Goal: Task Accomplishment & Management: Complete application form

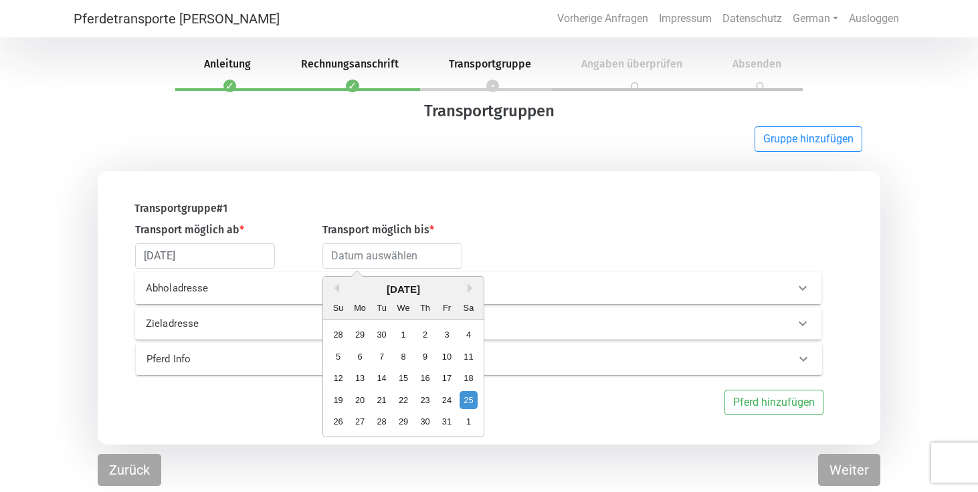
select select "DE"
click at [207, 256] on input "[DATE]" at bounding box center [205, 255] width 140 height 25
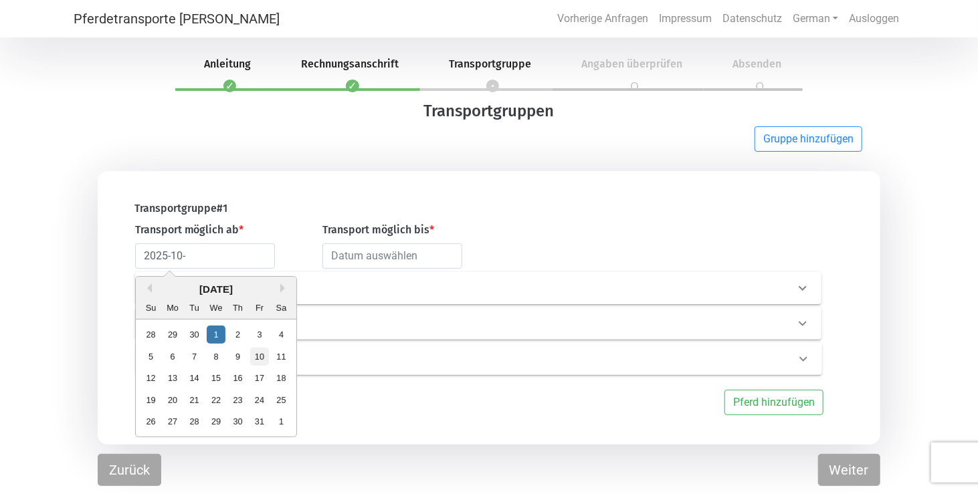
click at [260, 356] on div "10" at bounding box center [259, 357] width 18 height 18
type input "[DATE]"
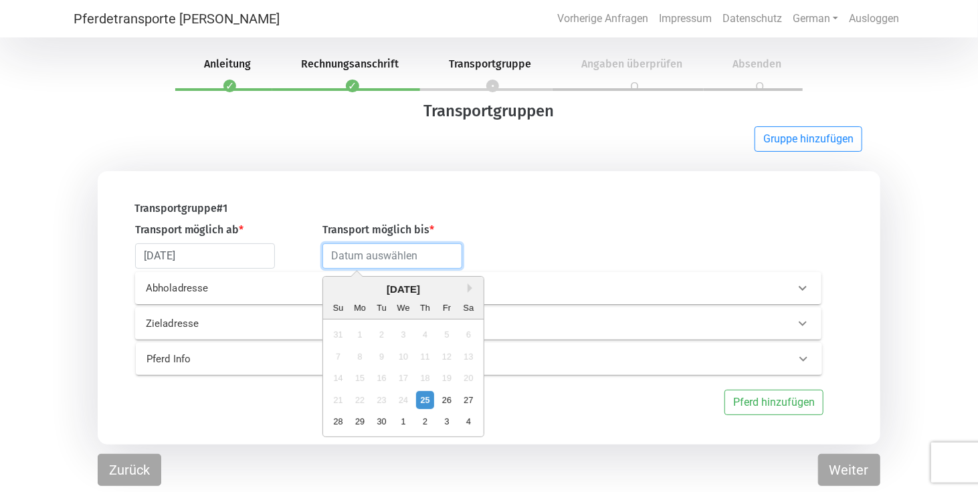
click at [392, 259] on input "text" at bounding box center [392, 255] width 140 height 25
click at [469, 286] on button "Next Month" at bounding box center [471, 288] width 9 height 9
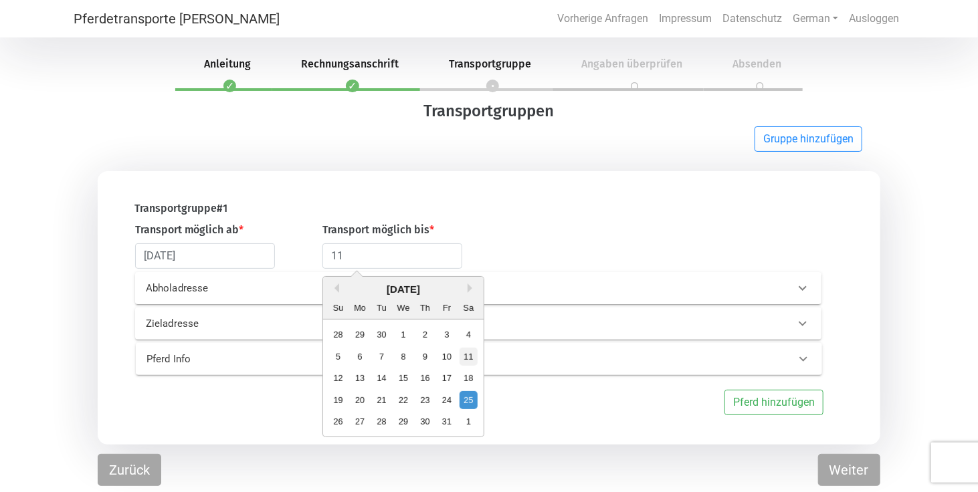
click at [469, 355] on div "11" at bounding box center [468, 357] width 18 height 18
type input "[DATE]"
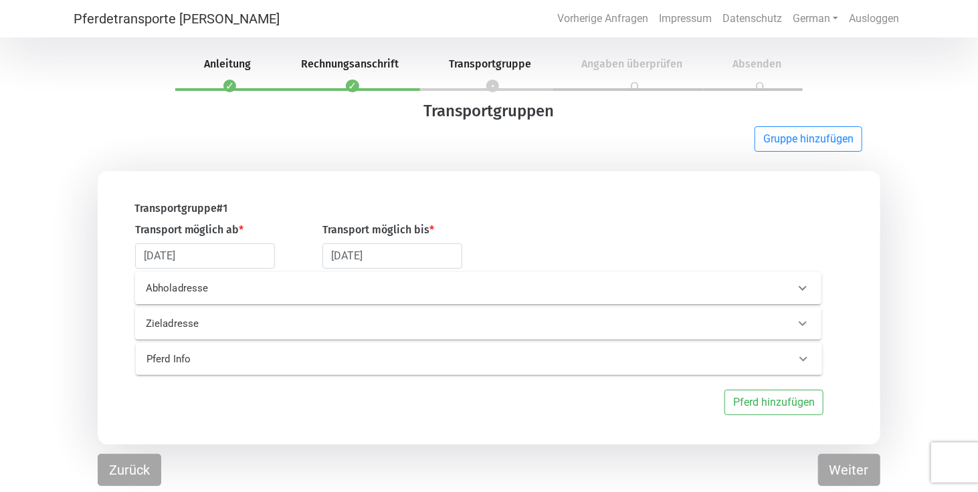
click at [227, 288] on p "Abholadresse" at bounding box center [296, 288] width 300 height 15
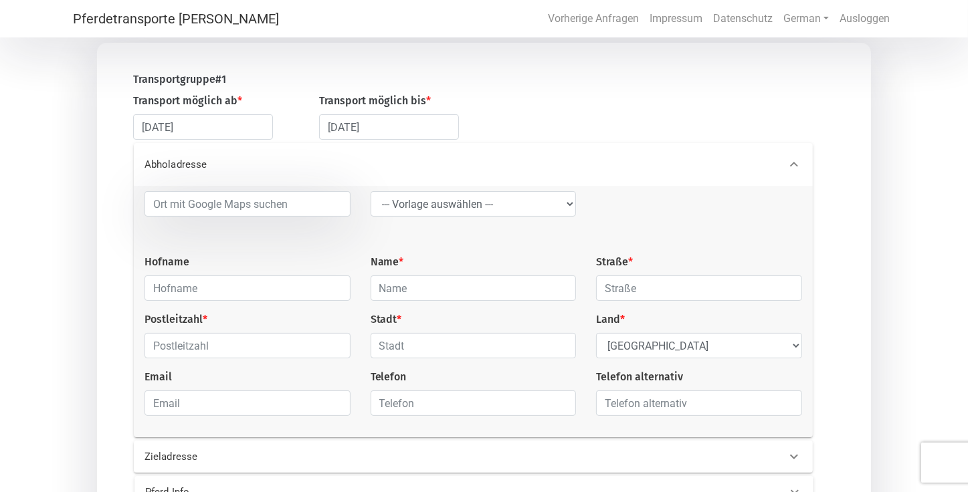
scroll to position [133, 0]
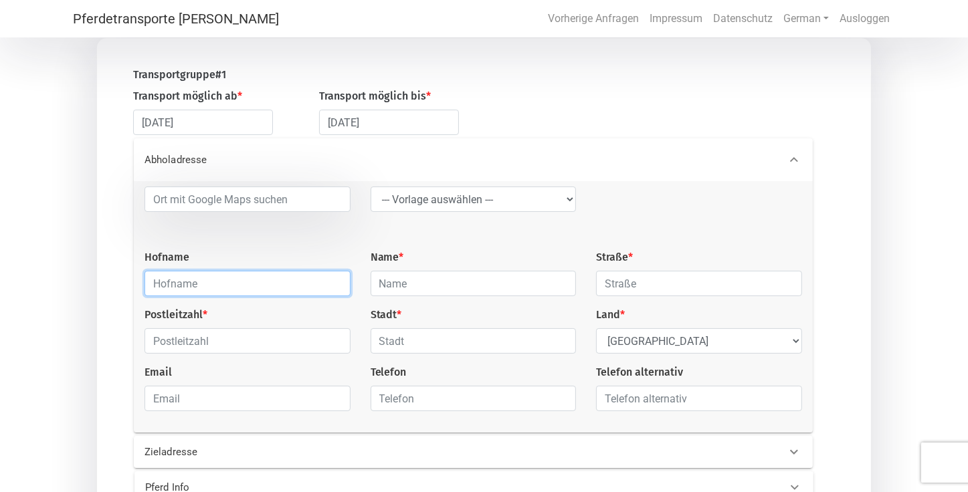
click at [190, 283] on input "text" at bounding box center [247, 283] width 206 height 25
type input "Hof Kranichstein"
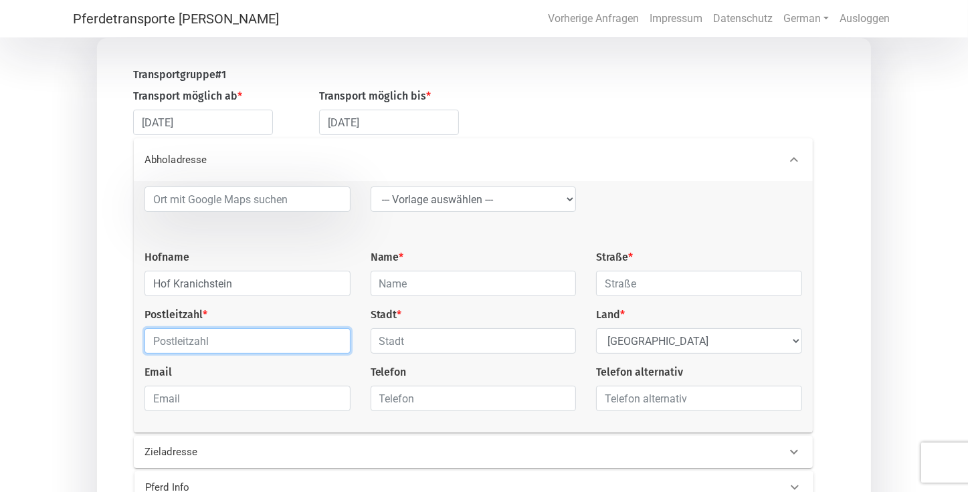
click at [272, 347] on input "text" at bounding box center [247, 340] width 206 height 25
type input "64289"
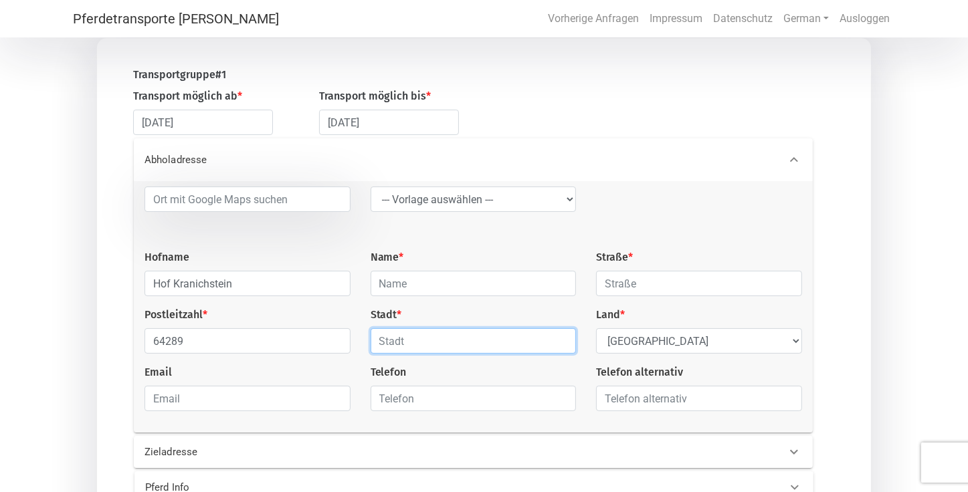
click at [451, 344] on input "text" at bounding box center [473, 340] width 206 height 25
type input "[GEOGRAPHIC_DATA]"
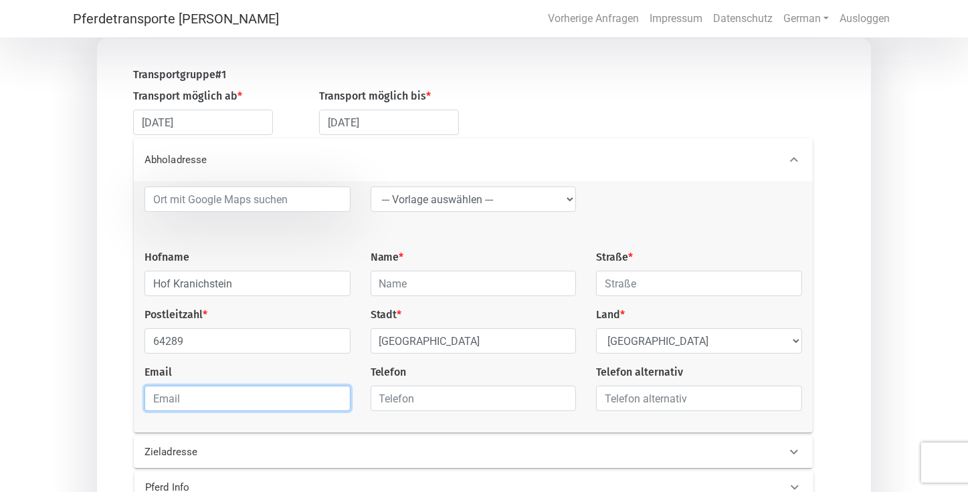
click at [209, 403] on input "email" at bounding box center [247, 398] width 206 height 25
type input "[EMAIL_ADDRESS][DOMAIN_NAME]"
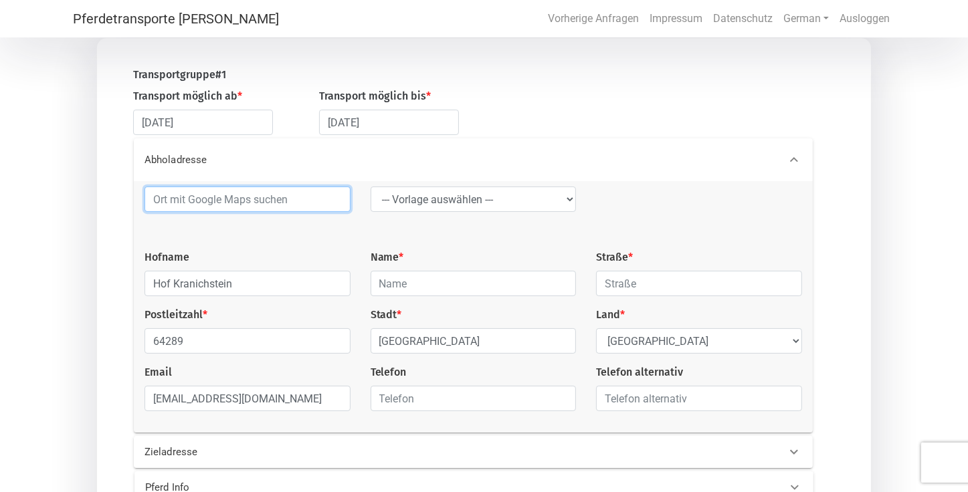
type input "[PERSON_NAME]"
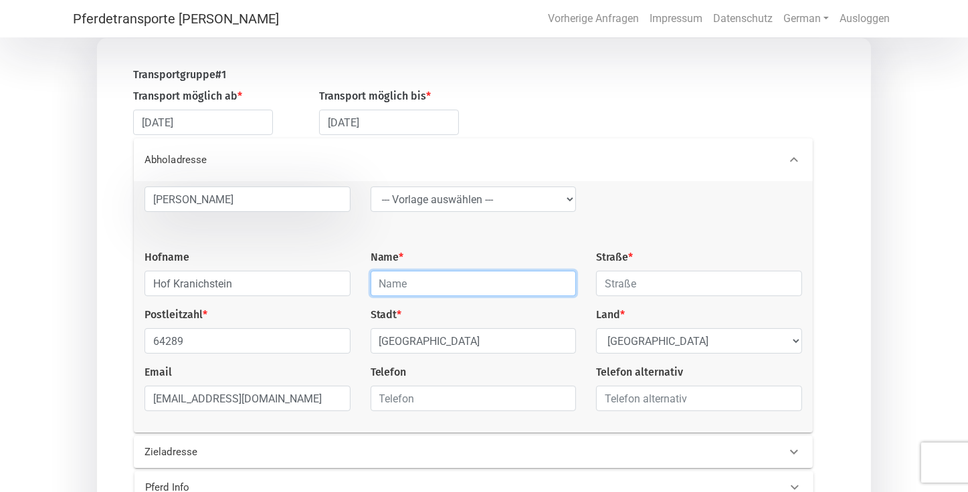
type input "[PERSON_NAME]"
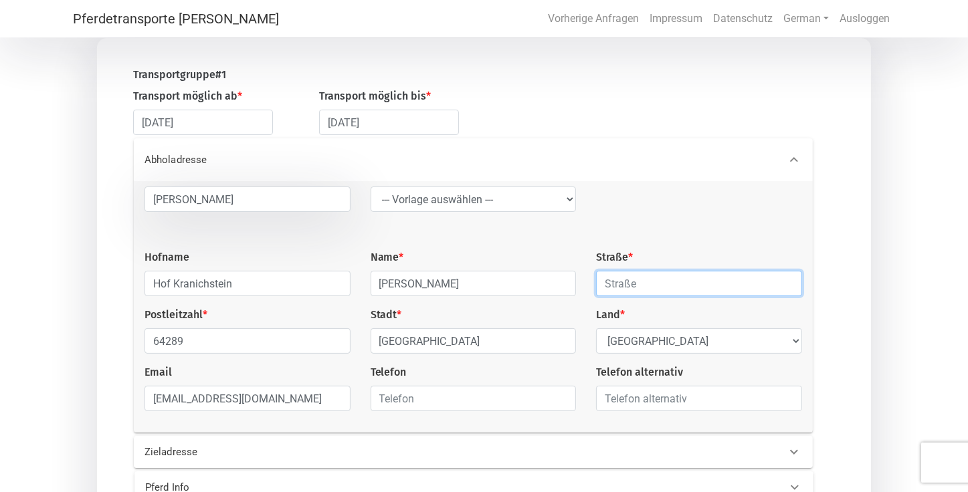
type input "[STREET_ADDRESS]"
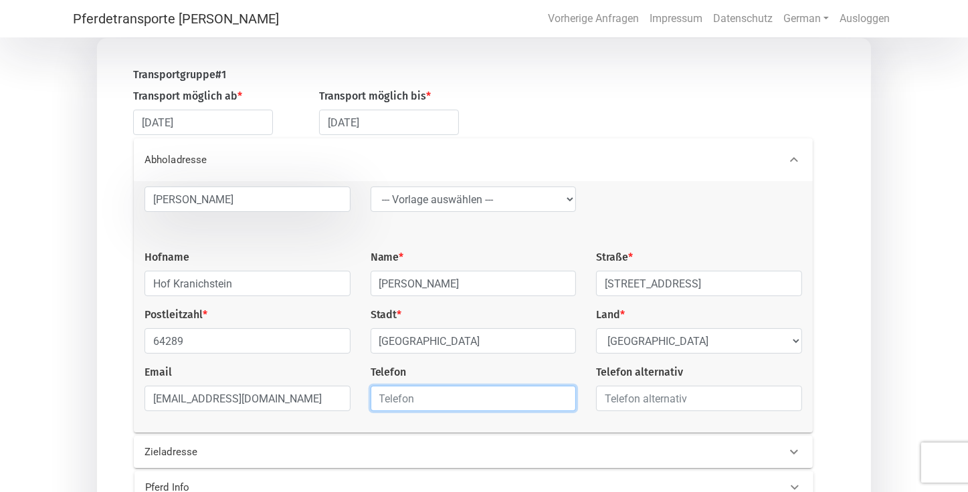
type input "01702329990"
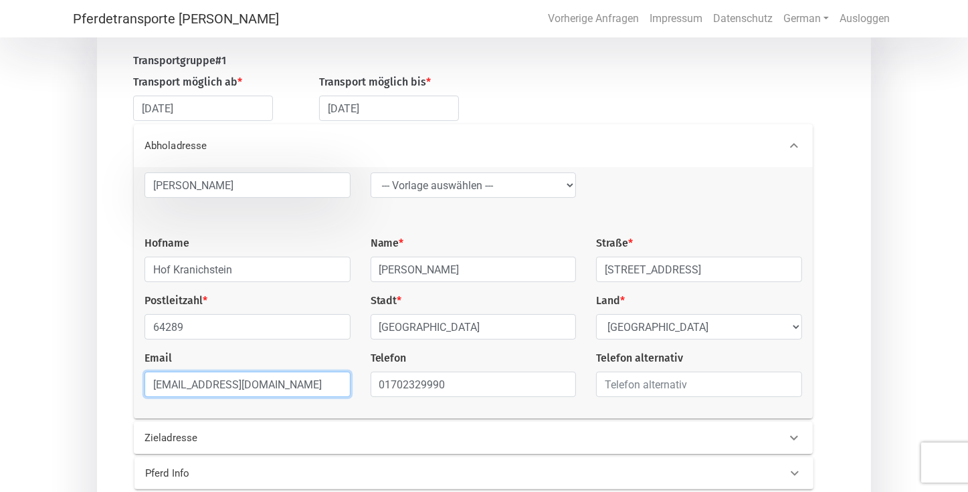
scroll to position [147, 0]
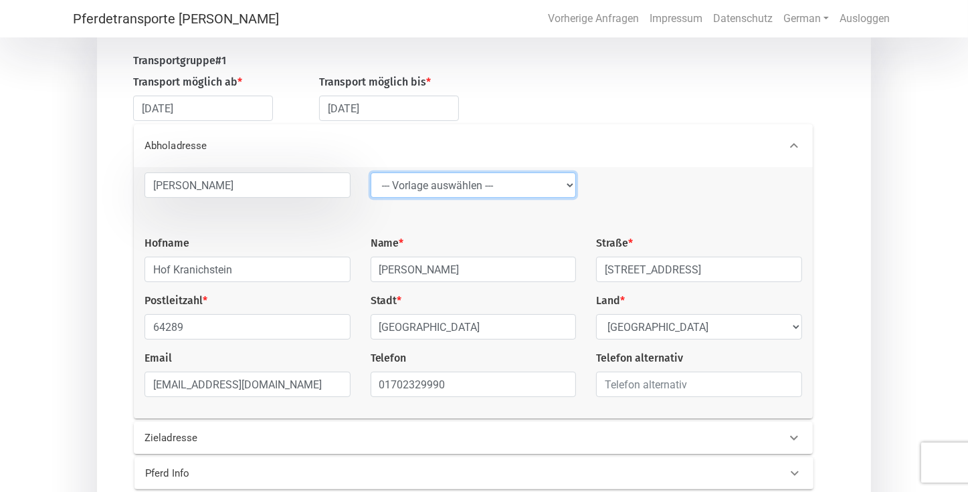
click at [565, 184] on select "--- Vorlage auswählen --- LGG" at bounding box center [473, 185] width 206 height 25
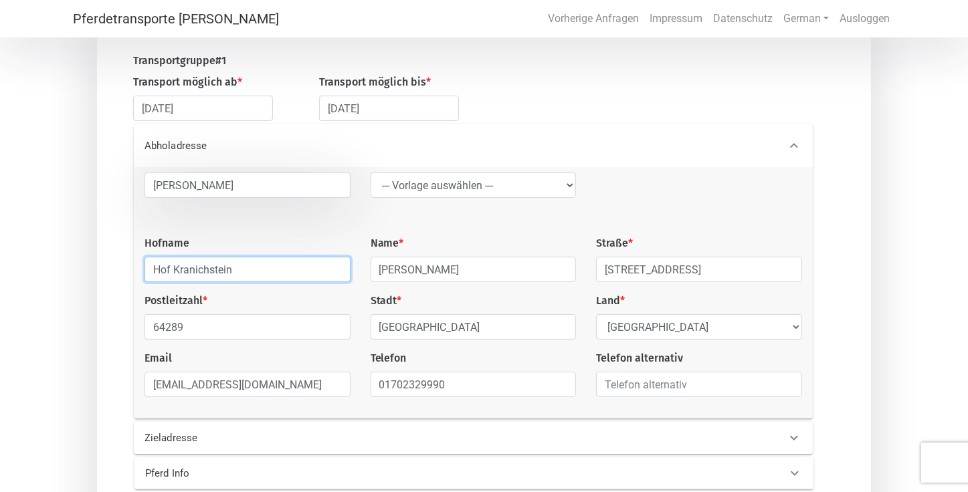
drag, startPoint x: 241, startPoint y: 269, endPoint x: 94, endPoint y: 297, distance: 149.0
click at [94, 297] on div "Transportgruppe # 1 Transport möglich ab * [DATE] Transport möglich bis * [DATE…" at bounding box center [484, 291] width 968 height 535
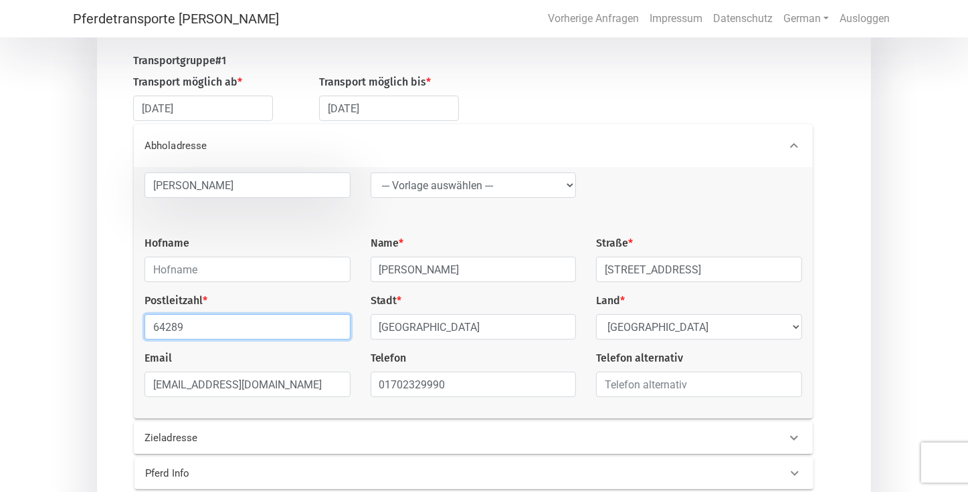
drag, startPoint x: 203, startPoint y: 324, endPoint x: 80, endPoint y: 332, distance: 122.7
click at [80, 332] on div "Transportgruppe # 1 Transport möglich ab * [DATE] Transport möglich bis * [DATE…" at bounding box center [484, 291] width 968 height 535
type input "27330"
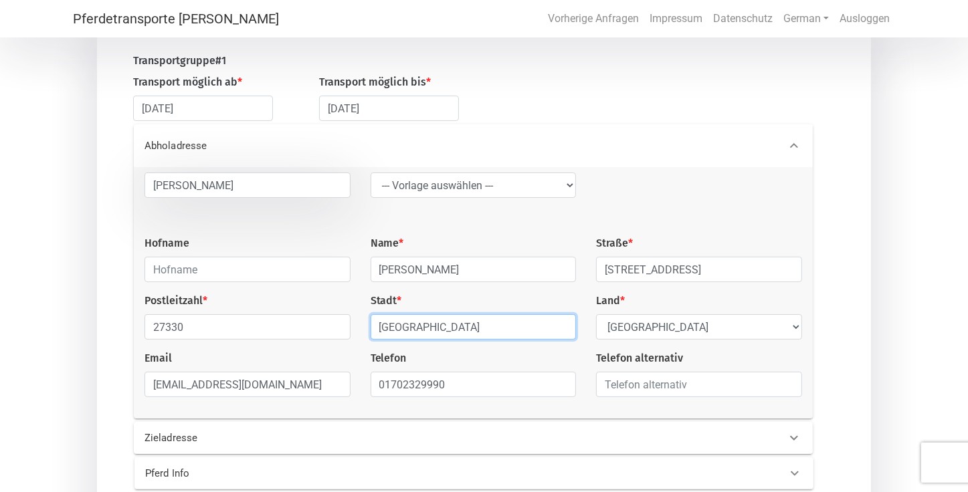
drag, startPoint x: 458, startPoint y: 326, endPoint x: 342, endPoint y: 355, distance: 119.8
click at [342, 355] on div "[GEOGRAPHIC_DATA] --- [GEOGRAPHIC_DATA] auswählen --- LGG Hofname Name * [PERSO…" at bounding box center [472, 290] width 677 height 235
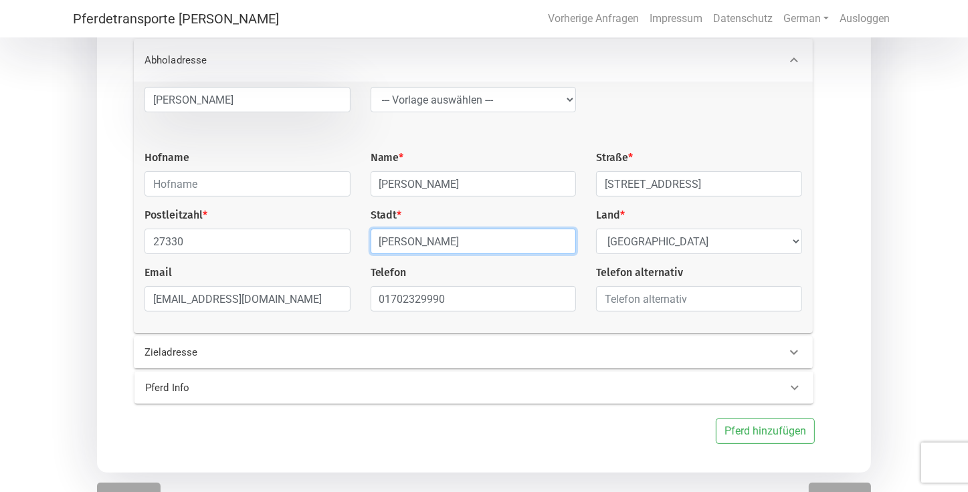
scroll to position [233, 0]
type input "[PERSON_NAME]"
click at [161, 352] on p "Zieladresse" at bounding box center [292, 352] width 297 height 15
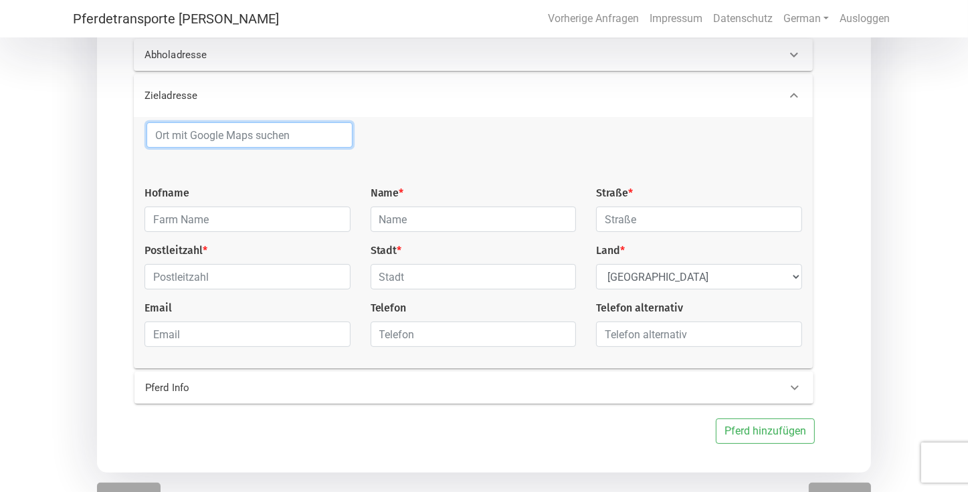
click at [218, 136] on input at bounding box center [249, 134] width 206 height 25
type input "D"
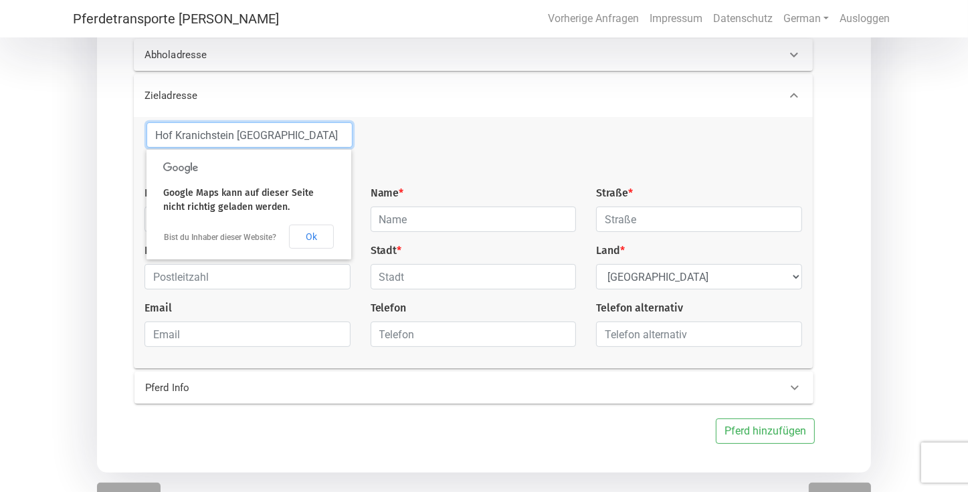
type input "Hof Kranichstein [GEOGRAPHIC_DATA]"
click at [397, 132] on div at bounding box center [446, 153] width 169 height 63
click at [99, 251] on div "Transportgruppe # 1 Transport möglich ab * [DATE] Transport möglich bis * [DATE…" at bounding box center [484, 205] width 774 height 535
click at [308, 237] on button "Ok" at bounding box center [311, 237] width 45 height 24
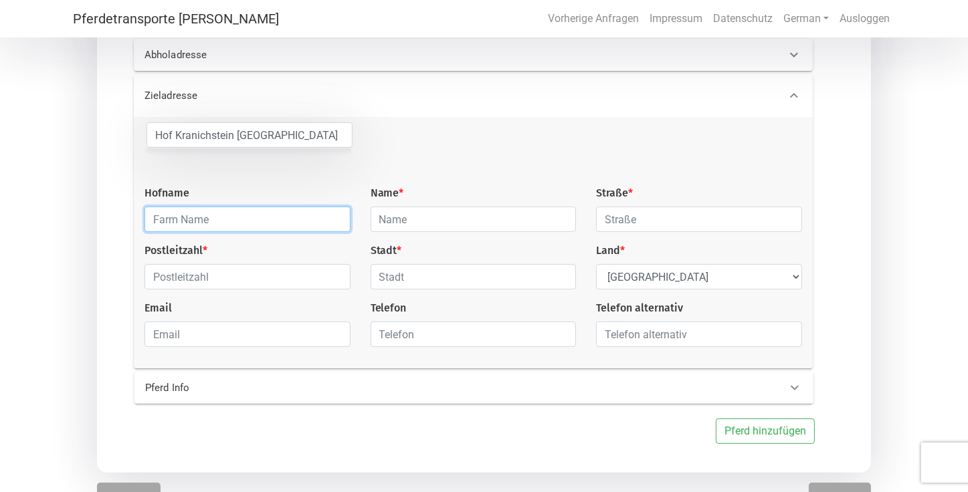
click at [215, 219] on input "text" at bounding box center [247, 219] width 206 height 25
type input "Hof Kranichstein"
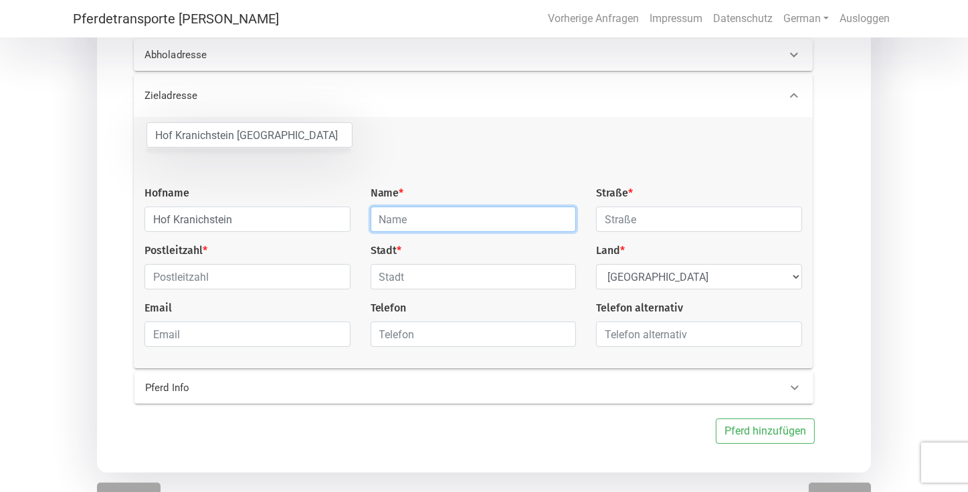
click at [415, 216] on input "text" at bounding box center [473, 219] width 206 height 25
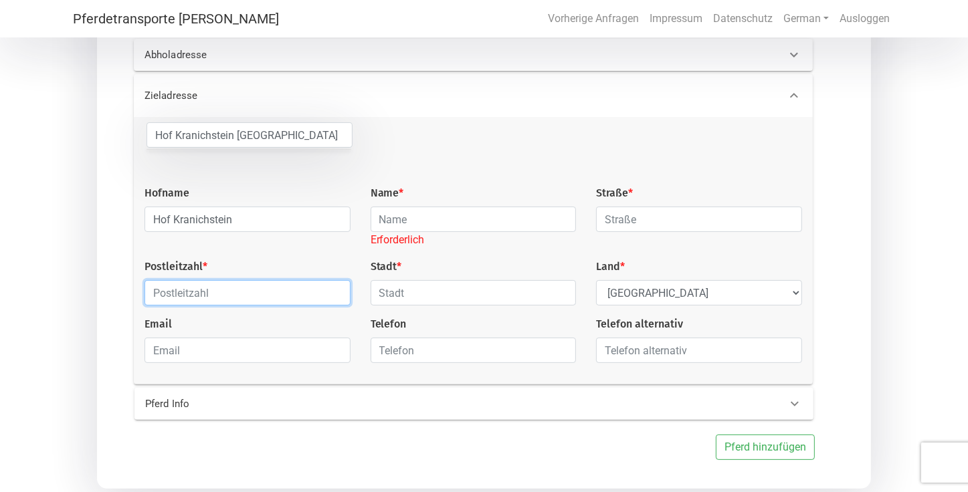
click at [198, 279] on div "Postleitzahl *" at bounding box center [247, 282] width 226 height 47
type input "64289"
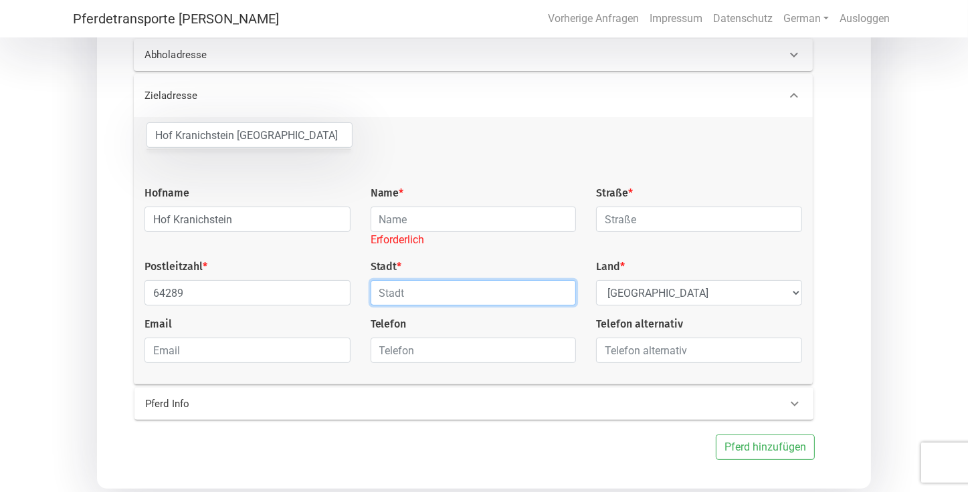
click at [421, 294] on input "text" at bounding box center [473, 292] width 206 height 25
type input "[GEOGRAPHIC_DATA]"
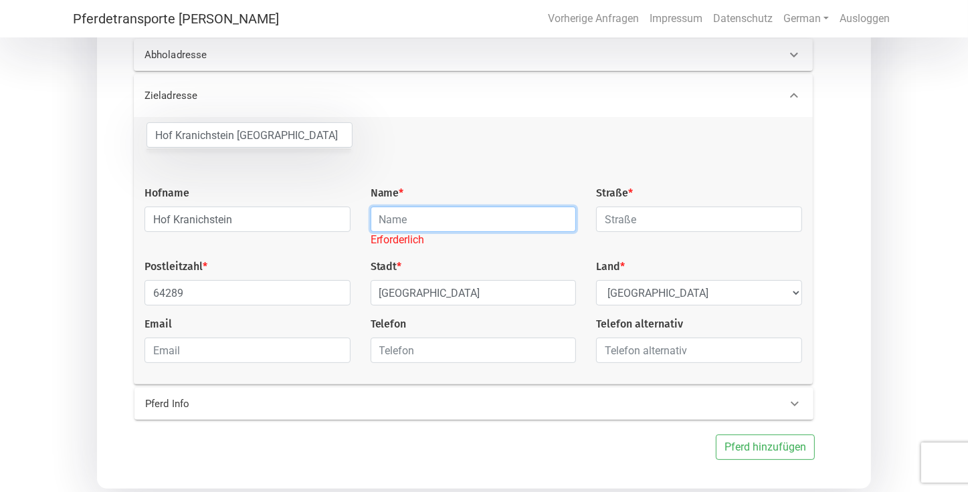
click at [437, 218] on input "text" at bounding box center [473, 219] width 206 height 25
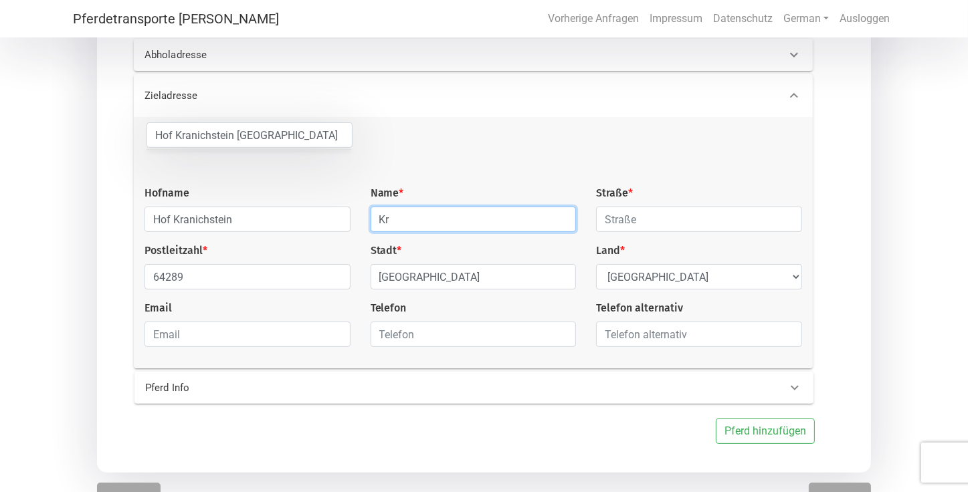
type input "K"
type input "[PERSON_NAME]"
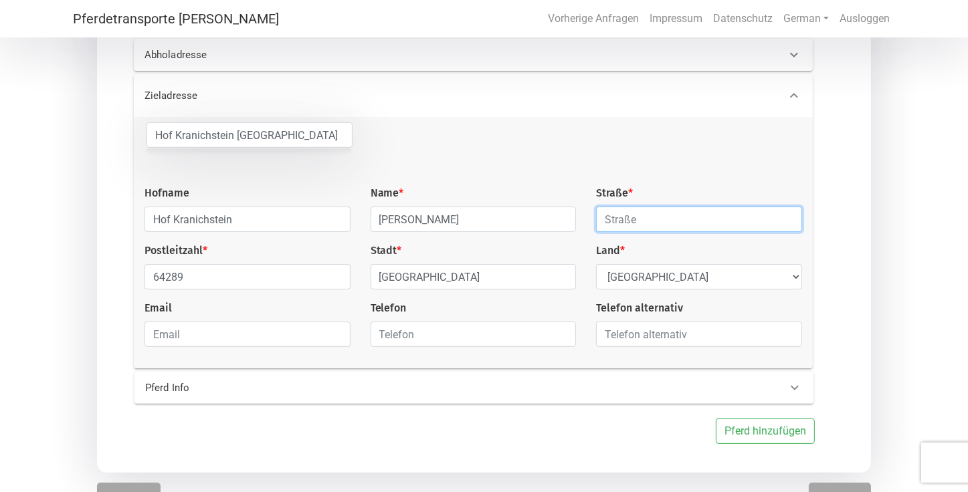
click at [647, 220] on input "text" at bounding box center [699, 219] width 206 height 25
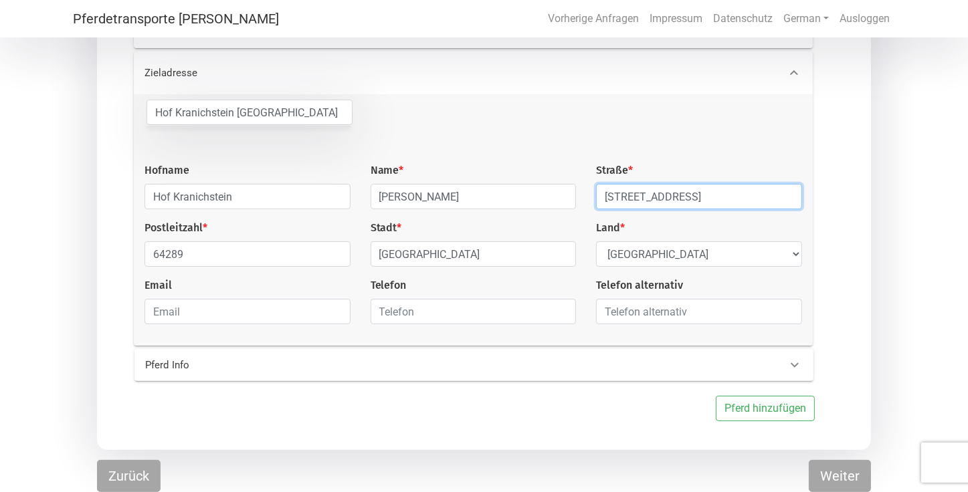
type input "[STREET_ADDRESS]"
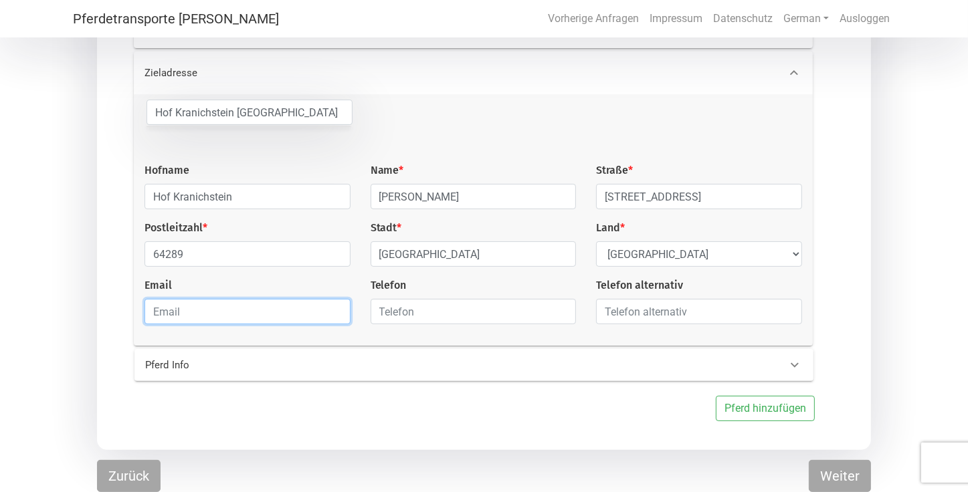
click at [188, 312] on input "email" at bounding box center [247, 311] width 206 height 25
click at [5, 304] on div "Transportgruppe # 1 Transport möglich ab * [DATE] Transport möglich bis * [DATE…" at bounding box center [484, 183] width 968 height 535
click at [261, 311] on input "email" at bounding box center [247, 311] width 206 height 25
click at [58, 264] on div "Transportgruppe # 1 Transport möglich ab * [DATE] Transport möglich bis * [DATE…" at bounding box center [484, 183] width 968 height 535
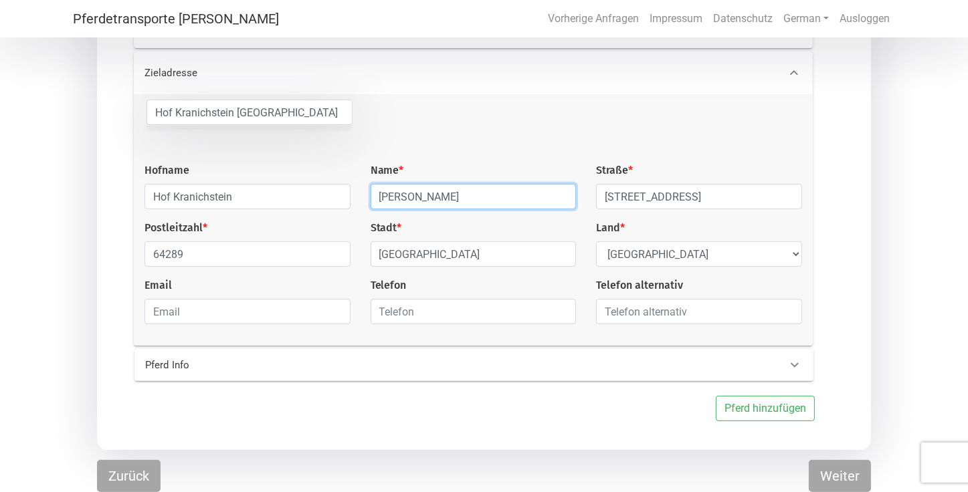
click at [425, 193] on input "[PERSON_NAME]" at bounding box center [473, 196] width 206 height 25
type input "D"
type input "Hof Kranichstein"
click at [157, 359] on p "Pferd Info" at bounding box center [293, 365] width 297 height 15
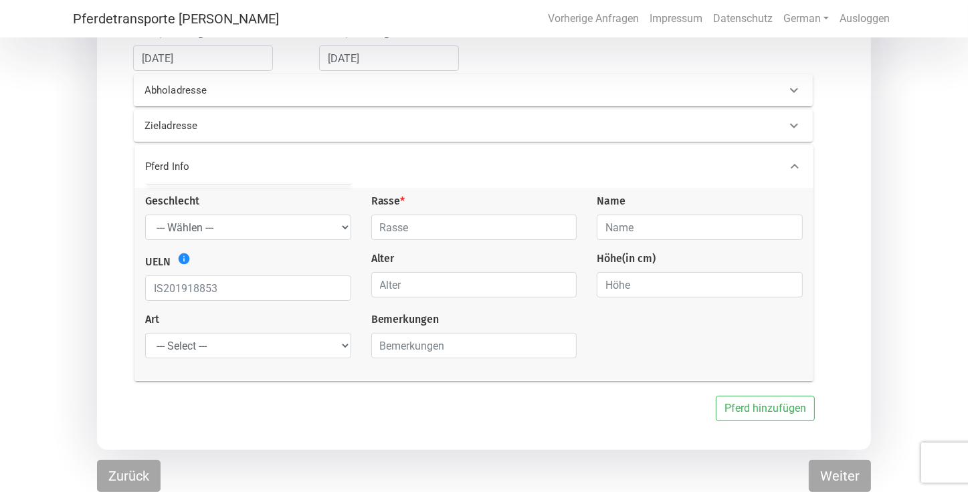
scroll to position [198, 0]
click at [346, 227] on select "--- Wählen --- [PERSON_NAME] [PERSON_NAME] [PERSON_NAME]" at bounding box center [248, 228] width 206 height 25
select select "mare"
click at [145, 216] on select "--- Wählen --- [PERSON_NAME] [PERSON_NAME] [PERSON_NAME]" at bounding box center [248, 228] width 206 height 25
click at [435, 229] on input "text" at bounding box center [474, 228] width 206 height 25
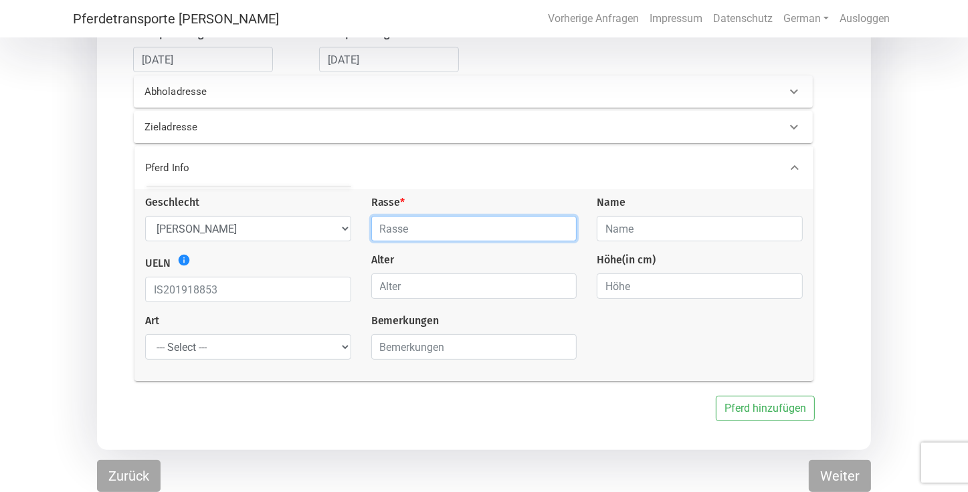
click at [562, 232] on input "text" at bounding box center [474, 228] width 206 height 25
click at [503, 237] on input "text" at bounding box center [474, 228] width 206 height 25
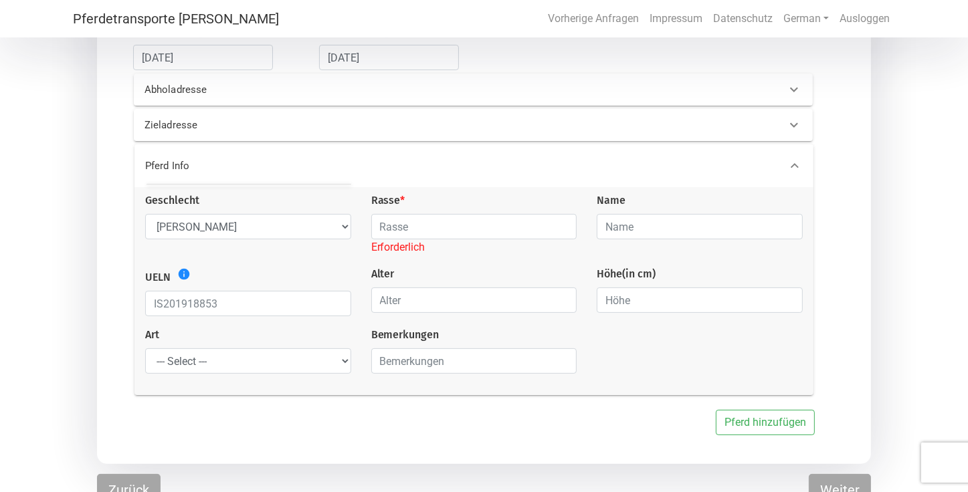
click at [533, 151] on 0 "Pferd Info" at bounding box center [473, 165] width 679 height 43
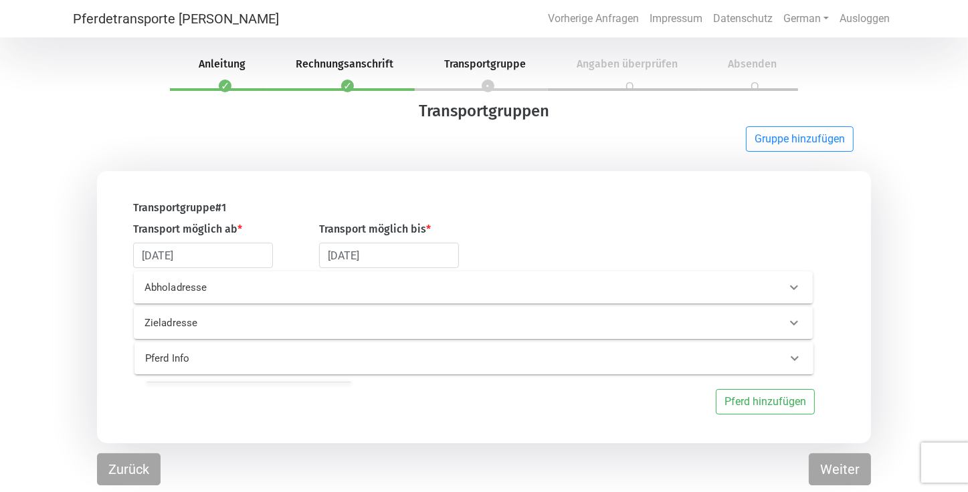
scroll to position [0, 0]
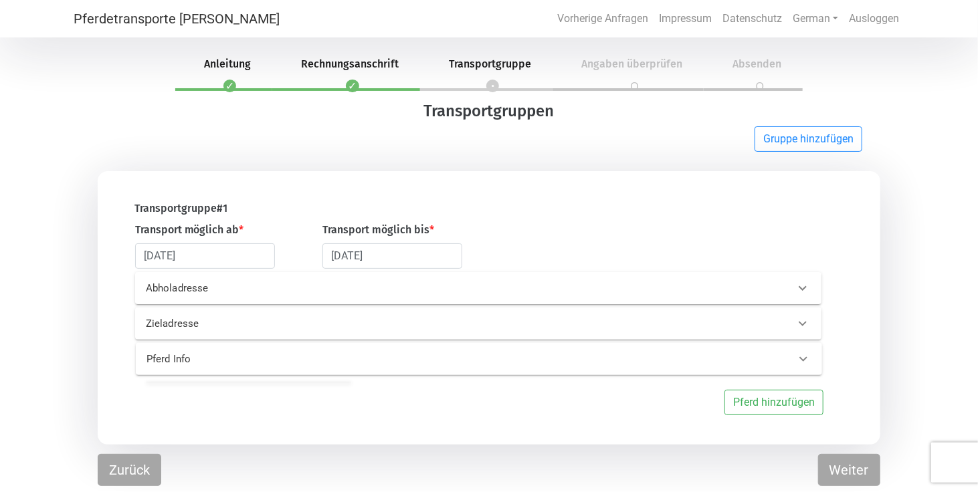
click at [744, 363] on div "Pferd Info" at bounding box center [456, 359] width 641 height 15
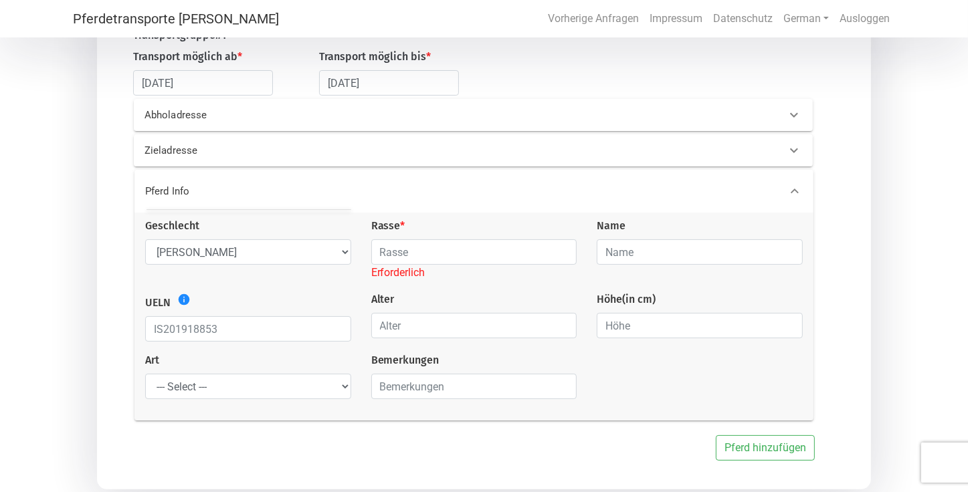
scroll to position [214, 0]
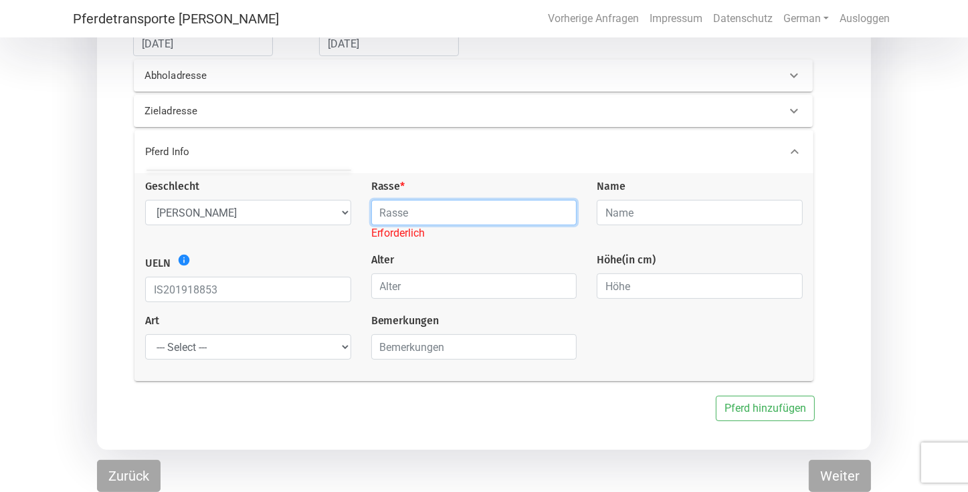
click at [562, 213] on input "text" at bounding box center [474, 212] width 206 height 25
type input "Islandpferd"
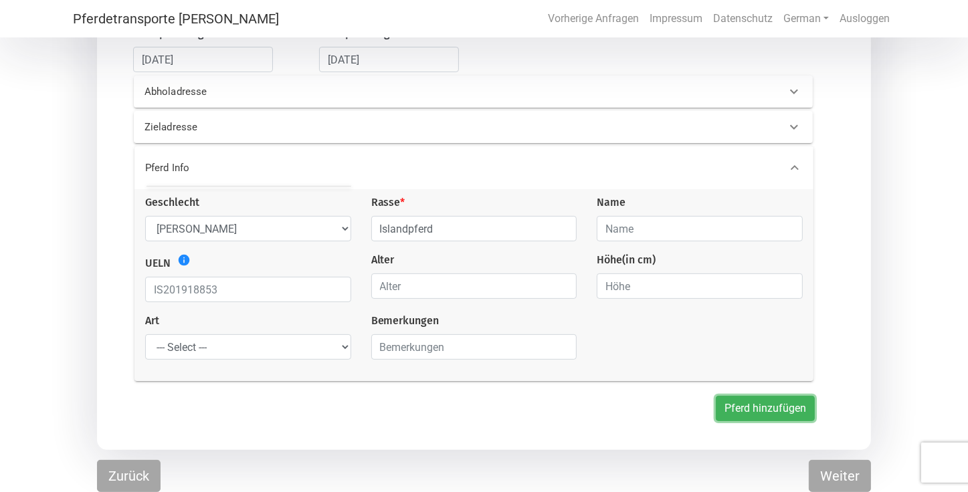
click at [741, 409] on button "Pferd hinzufügen" at bounding box center [764, 408] width 99 height 25
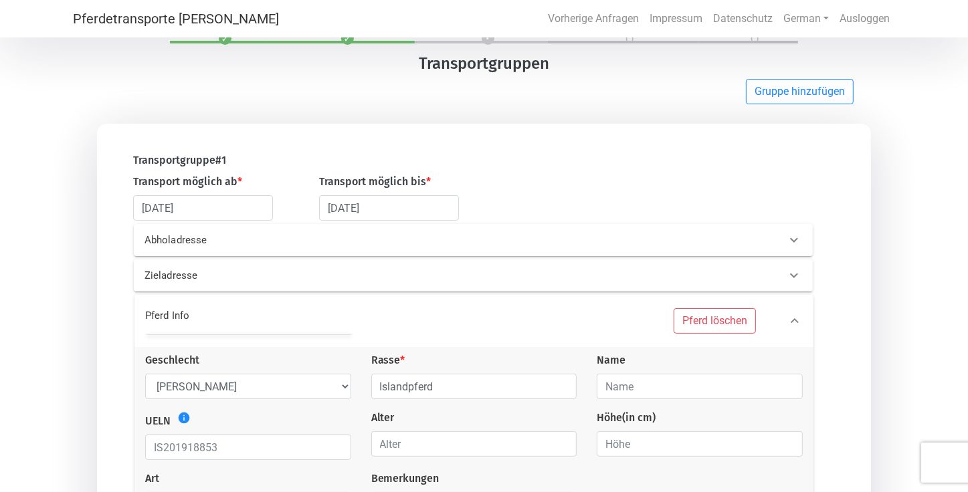
scroll to position [0, 0]
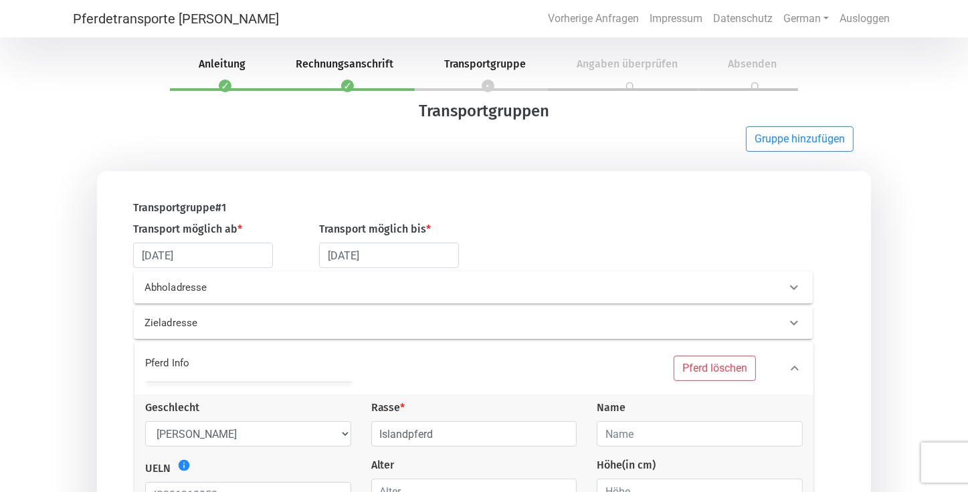
click at [275, 326] on p "Zieladresse" at bounding box center [292, 323] width 297 height 15
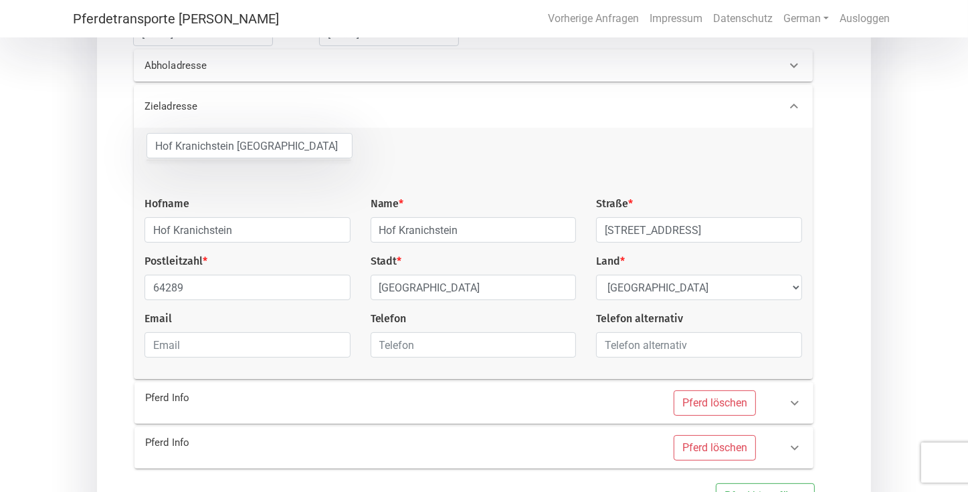
scroll to position [311, 0]
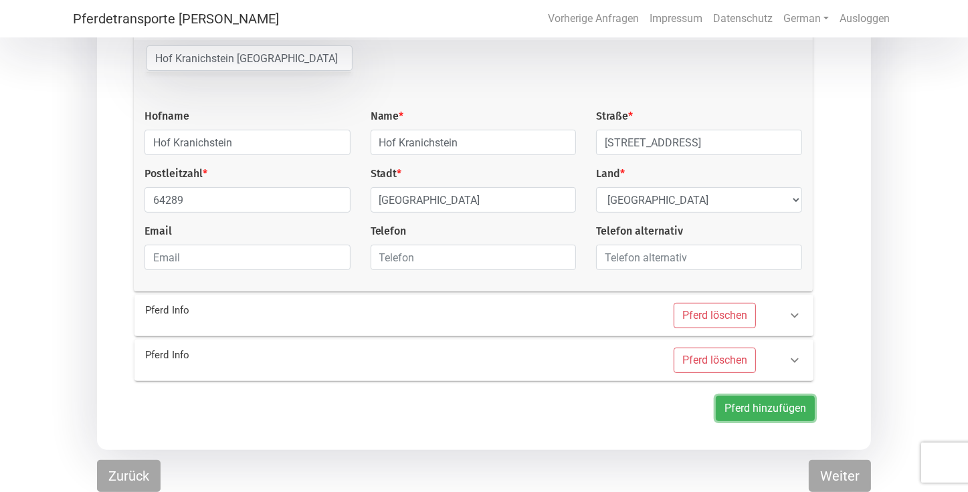
click at [738, 405] on button "Pferd hinzufügen" at bounding box center [764, 408] width 99 height 25
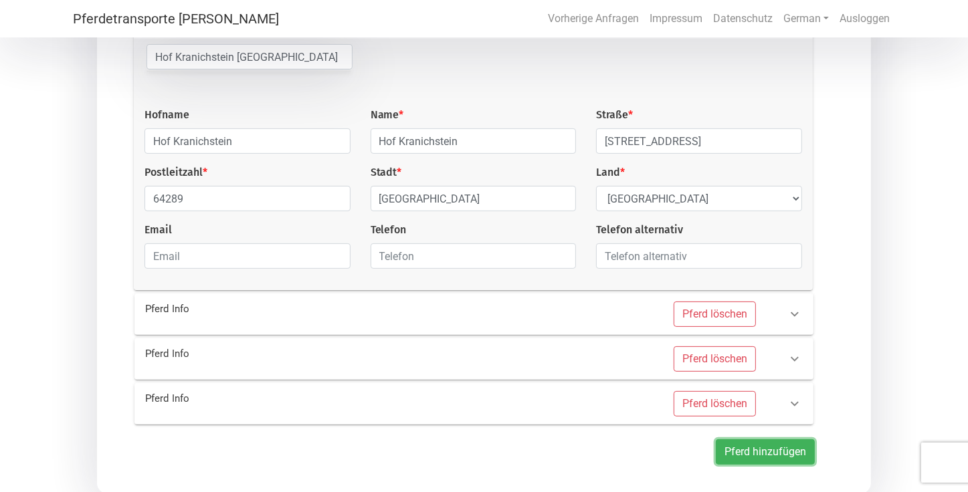
click at [742, 453] on button "Pferd hinzufügen" at bounding box center [764, 451] width 99 height 25
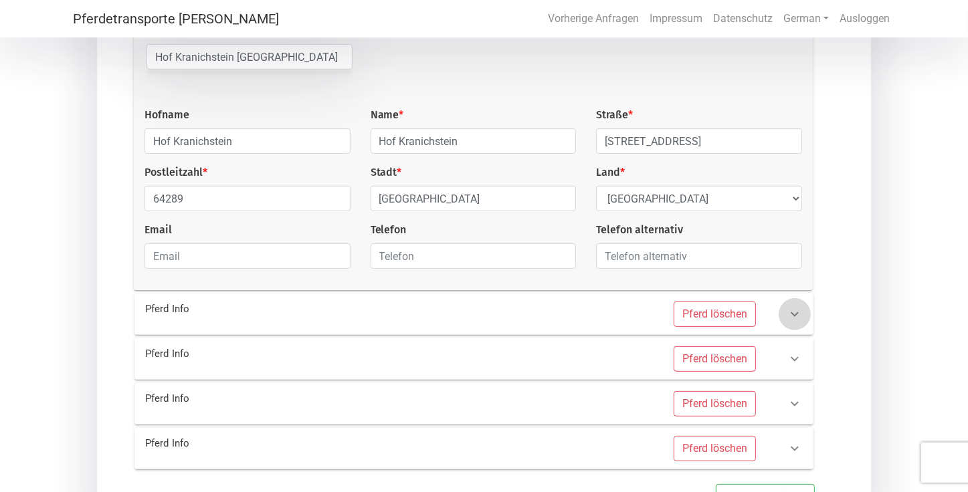
click at [794, 311] on icon at bounding box center [794, 314] width 16 height 16
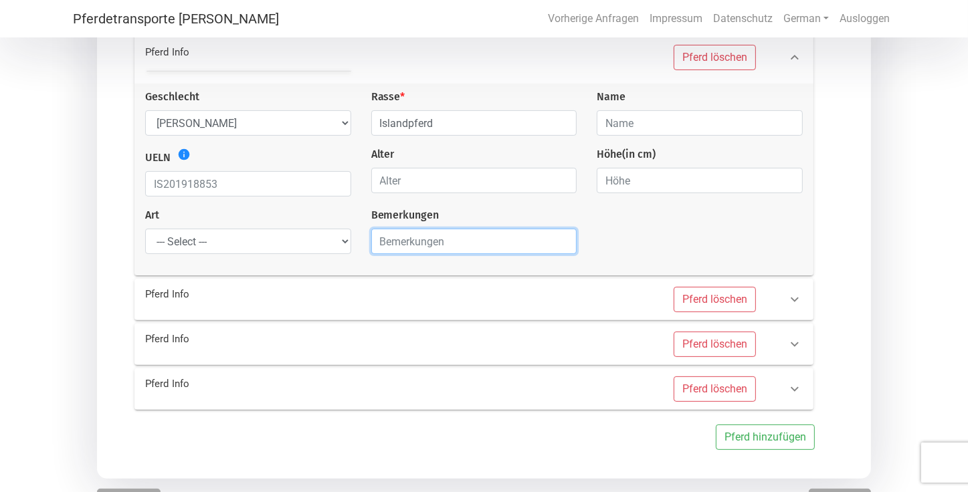
click at [431, 245] on input "text" at bounding box center [474, 241] width 206 height 25
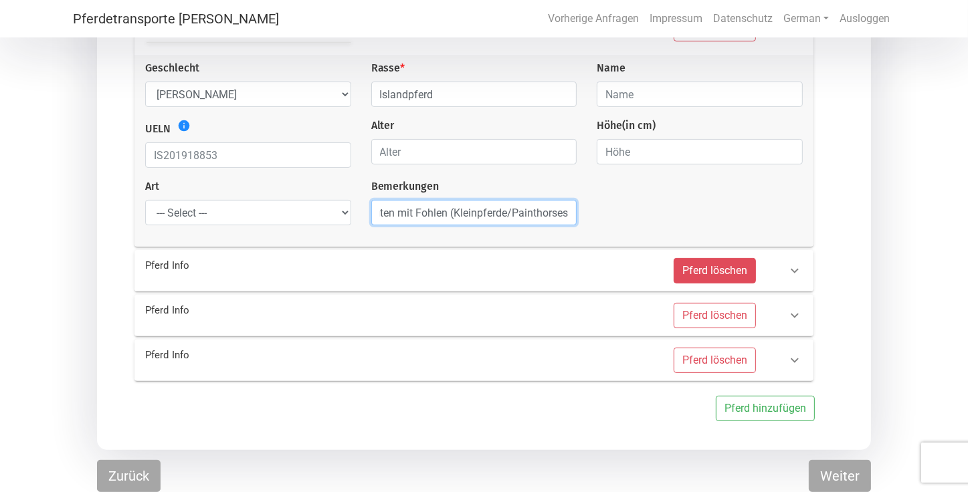
type input "4 Stuten mit Fohlen (Kleinpferde/Painthorses)"
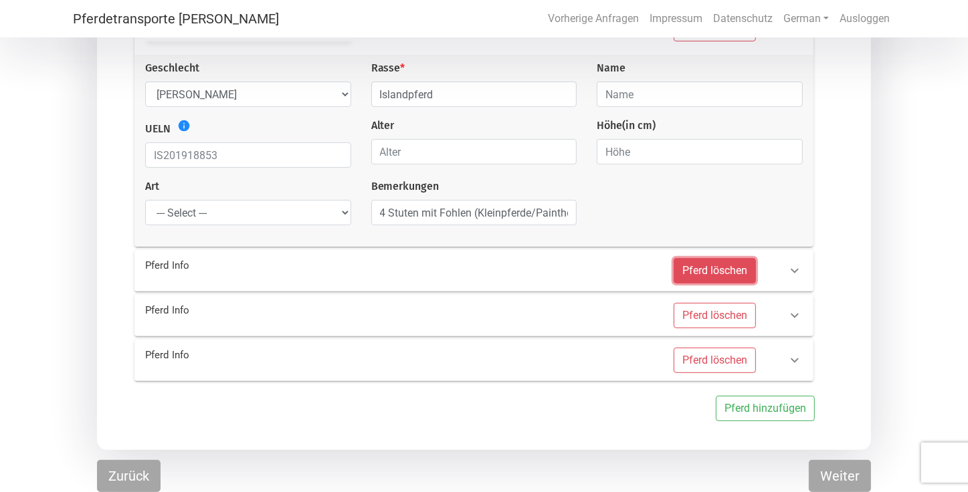
click at [709, 269] on button "Pferd löschen" at bounding box center [714, 270] width 82 height 25
select select
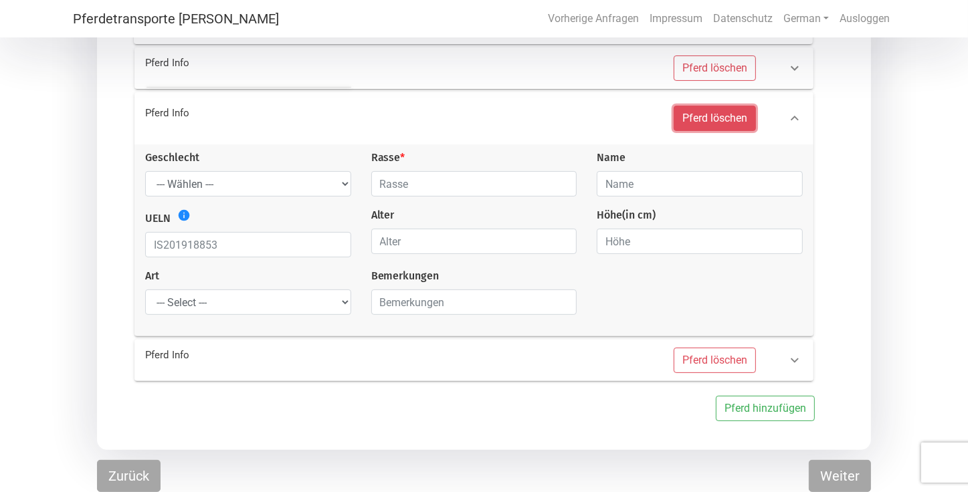
click at [722, 125] on button "Pferd löschen" at bounding box center [714, 118] width 82 height 25
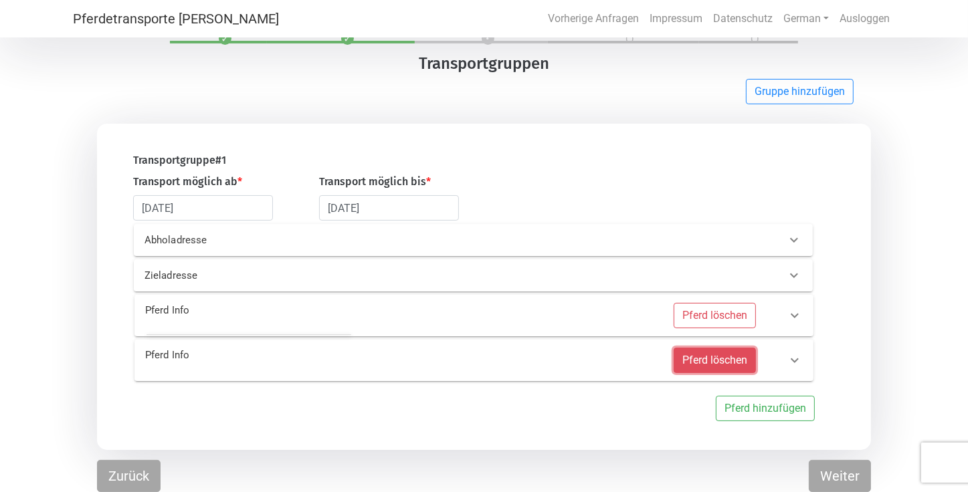
scroll to position [47, 0]
click at [721, 358] on button "Pferd löschen" at bounding box center [714, 360] width 82 height 25
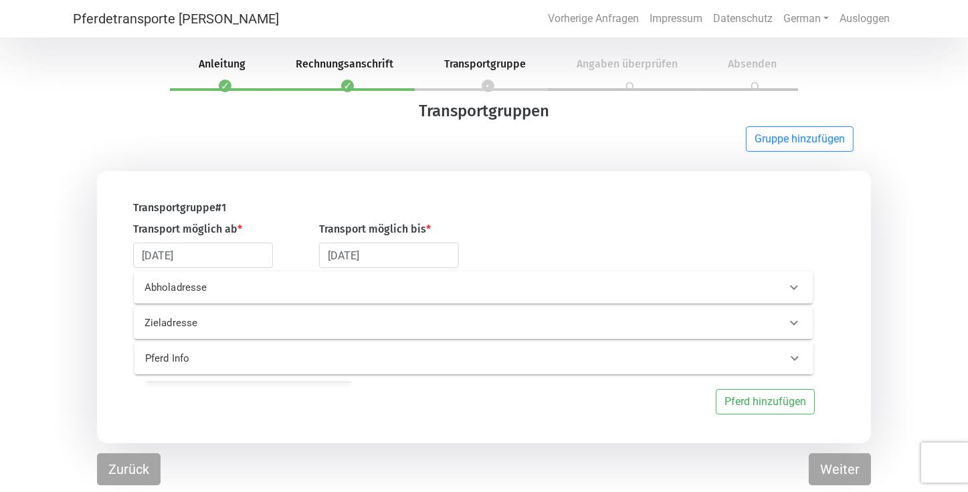
scroll to position [0, 0]
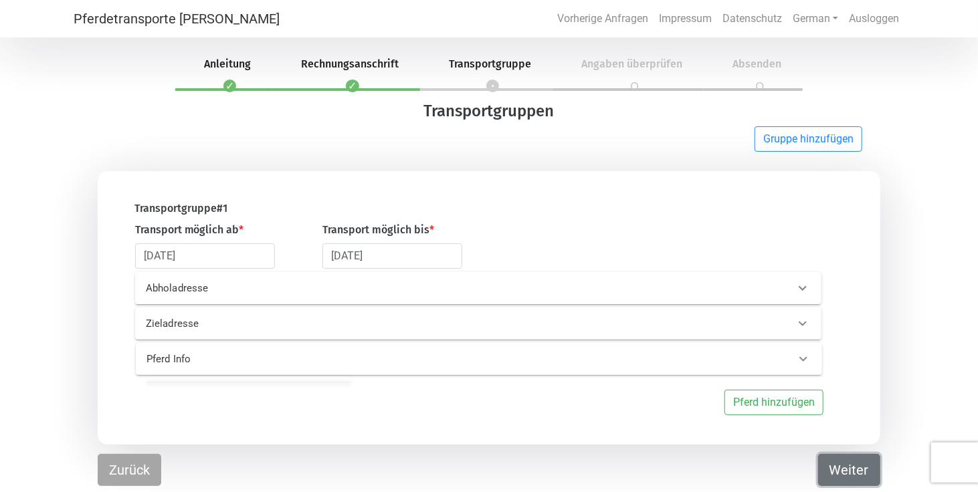
click at [850, 469] on button "Weiter" at bounding box center [849, 470] width 62 height 32
click at [717, 354] on div "Pferd Info" at bounding box center [456, 359] width 641 height 15
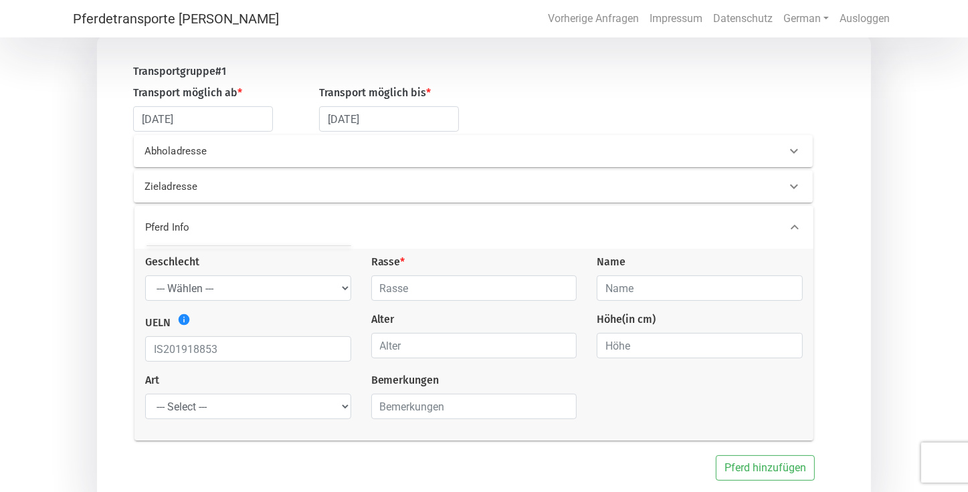
scroll to position [136, 0]
click at [510, 280] on input "text" at bounding box center [474, 287] width 206 height 25
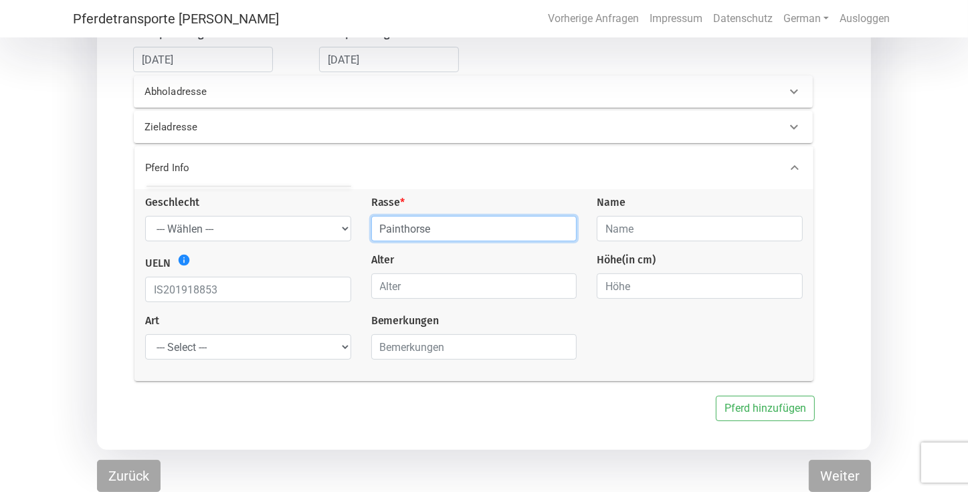
type input "Painthorse"
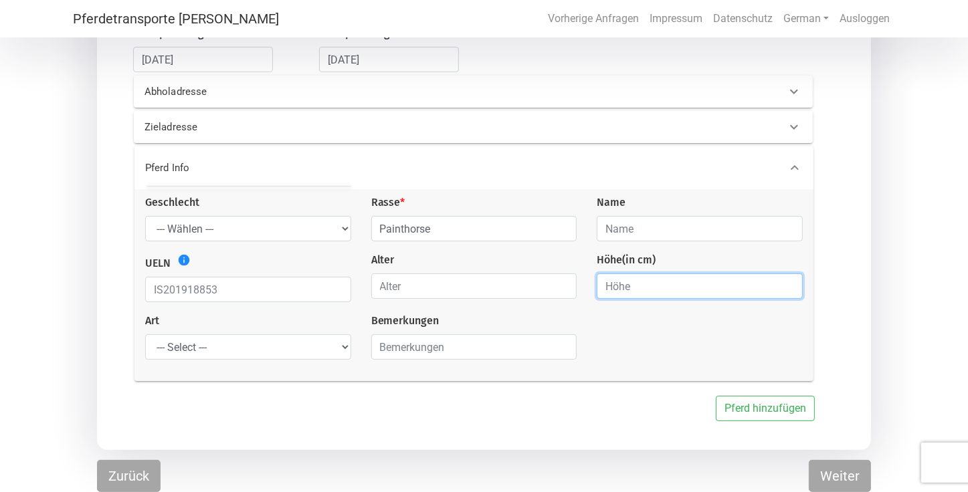
click at [763, 286] on input "number" at bounding box center [699, 285] width 206 height 25
click at [791, 285] on input "1" at bounding box center [699, 285] width 206 height 25
type input "1.50"
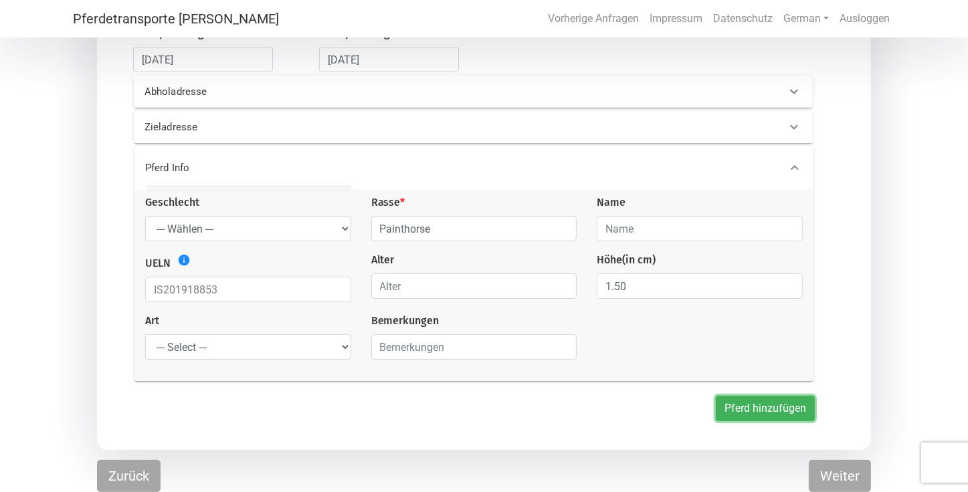
click at [754, 410] on button "Pferd hinzufügen" at bounding box center [764, 408] width 99 height 25
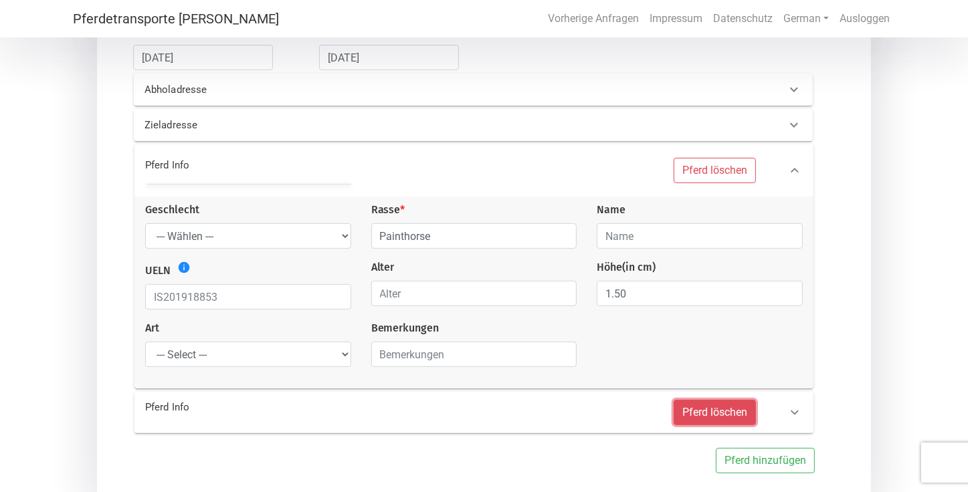
click at [720, 413] on button "Pferd löschen" at bounding box center [714, 412] width 82 height 25
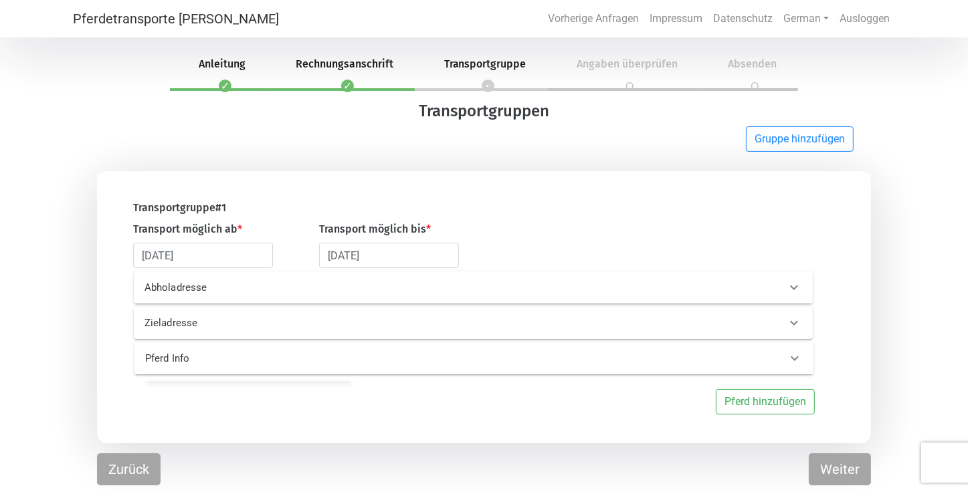
scroll to position [0, 0]
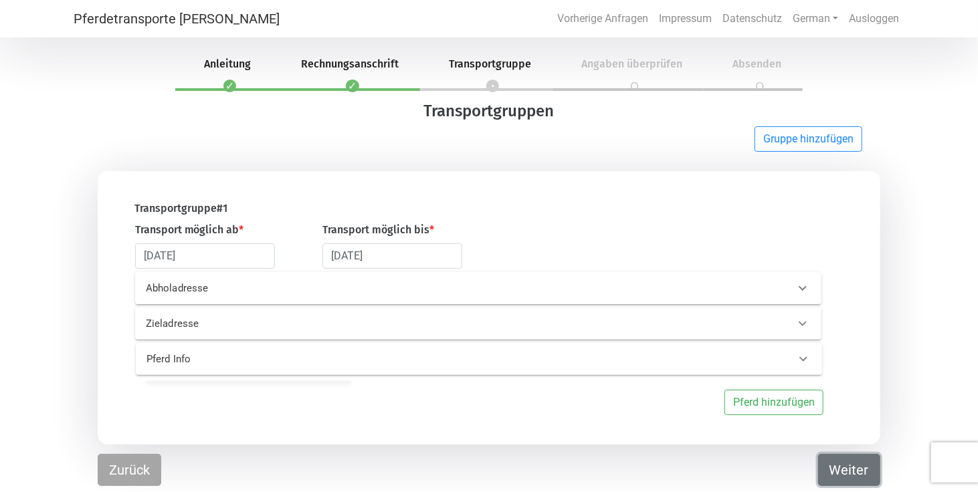
click at [851, 469] on button "Weiter" at bounding box center [849, 470] width 62 height 32
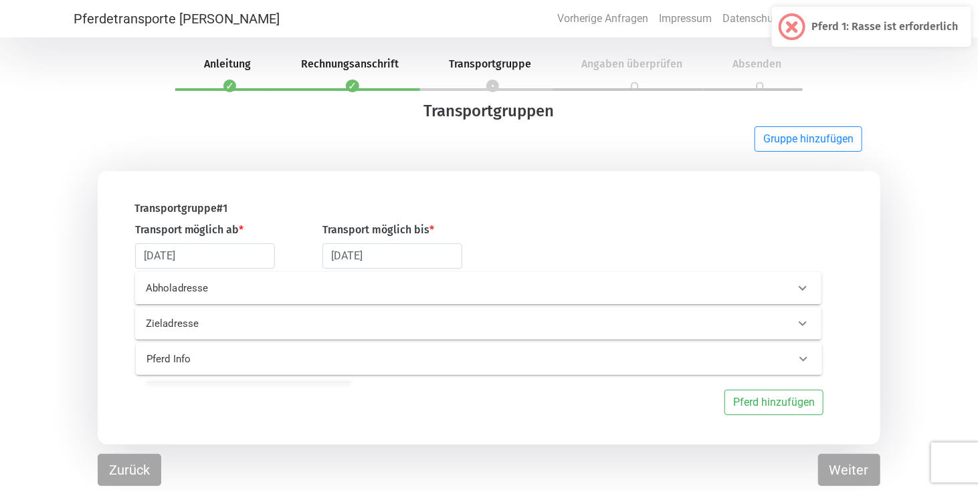
click at [670, 356] on div "Pferd Info" at bounding box center [456, 359] width 641 height 15
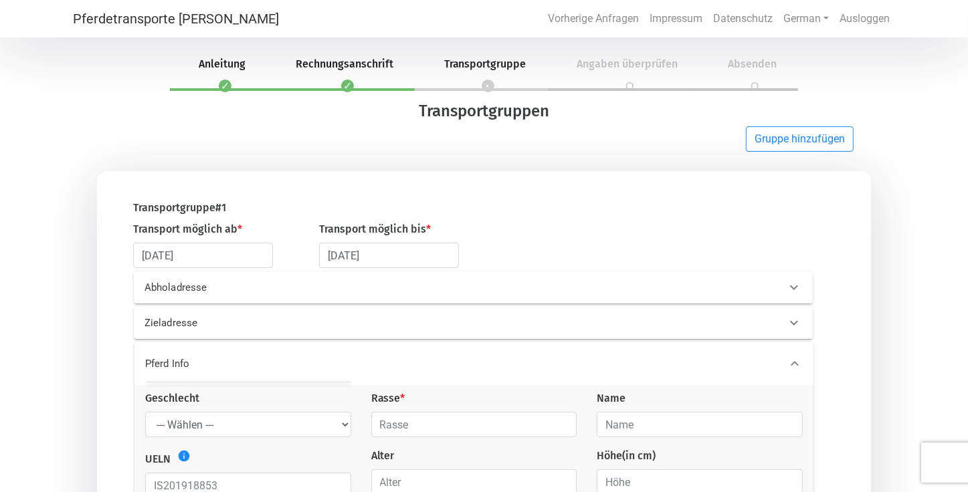
click at [193, 322] on p "Zieladresse" at bounding box center [292, 323] width 297 height 15
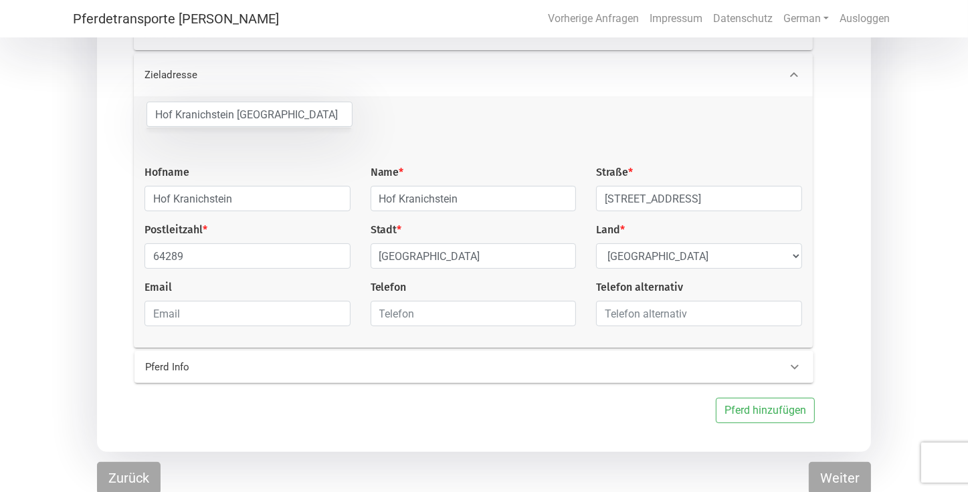
scroll to position [257, 0]
click at [193, 360] on p "Pferd Info" at bounding box center [293, 365] width 297 height 15
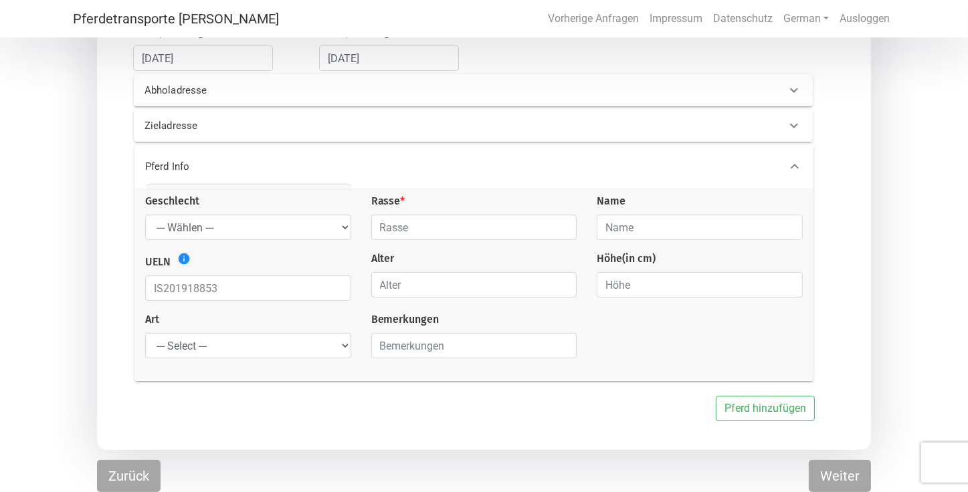
scroll to position [198, 0]
click at [342, 225] on select "--- Wählen --- [PERSON_NAME] [PERSON_NAME] [PERSON_NAME]" at bounding box center [248, 228] width 206 height 25
select select "mare"
click at [145, 216] on select "--- Wählen --- [PERSON_NAME] [PERSON_NAME] [PERSON_NAME]" at bounding box center [248, 228] width 206 height 25
click at [468, 233] on input "text" at bounding box center [474, 228] width 206 height 25
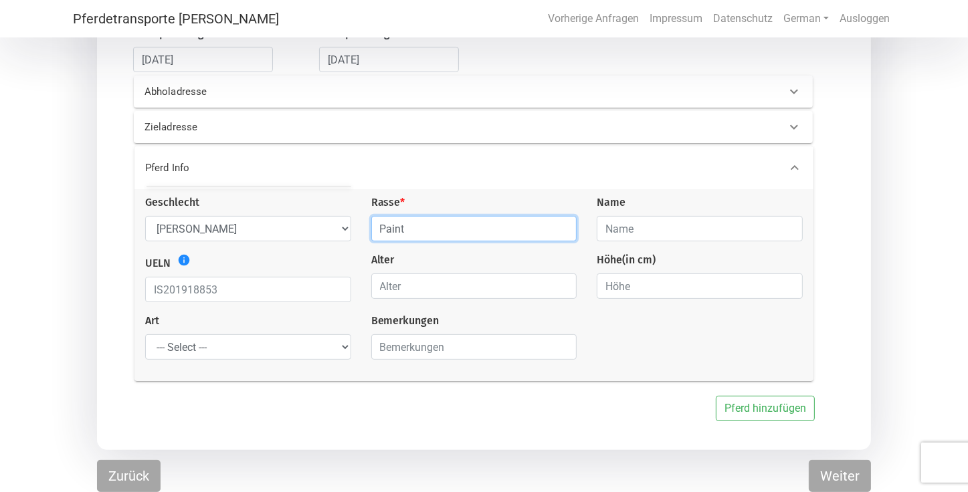
type input "Paint"
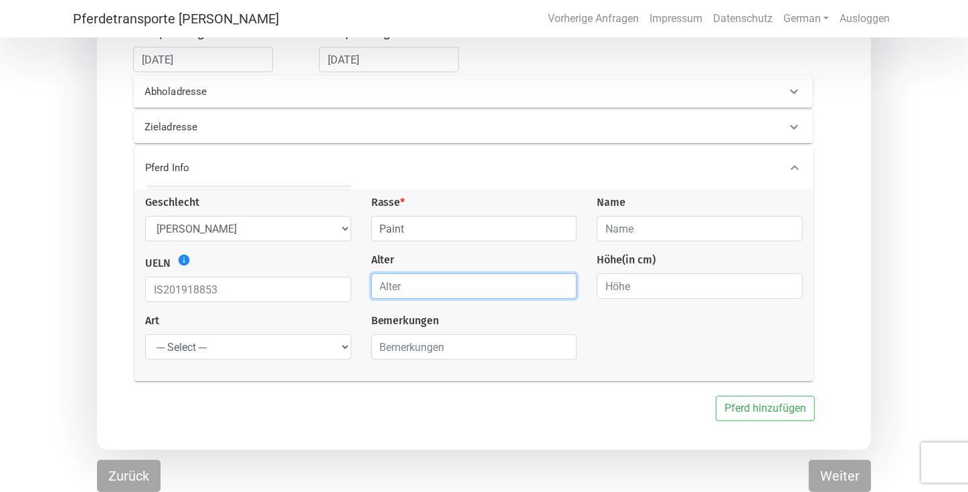
click at [485, 291] on input "number" at bounding box center [474, 285] width 206 height 25
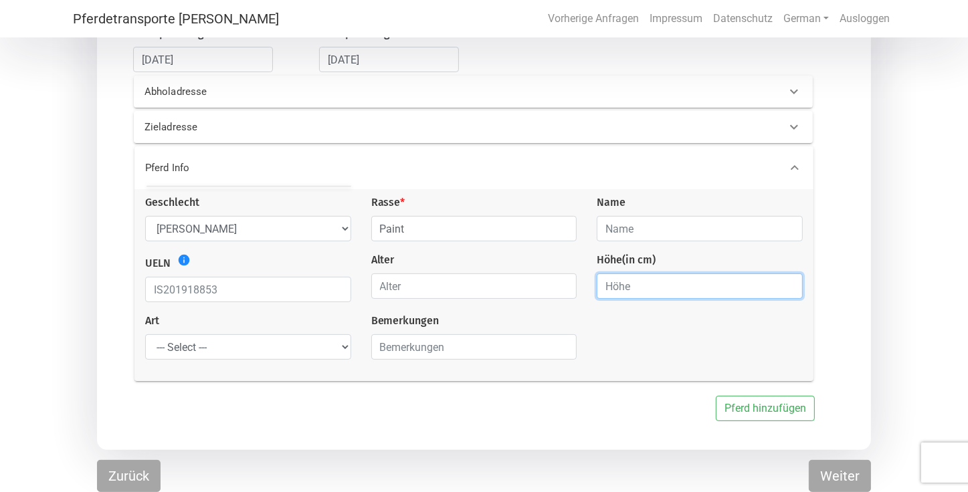
click at [621, 288] on input "number" at bounding box center [699, 285] width 206 height 25
type input "1.50"
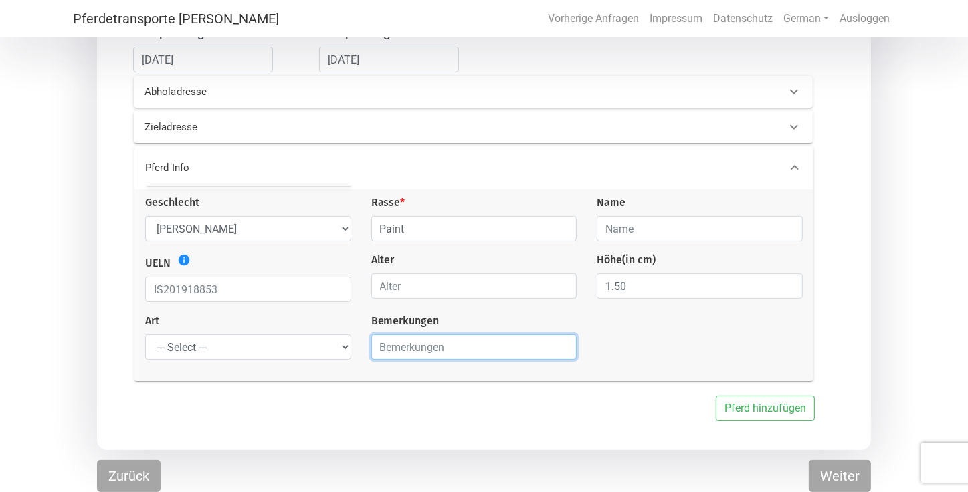
click at [427, 350] on input "text" at bounding box center [474, 346] width 206 height 25
type input "4 Stuten mit Fohlen"
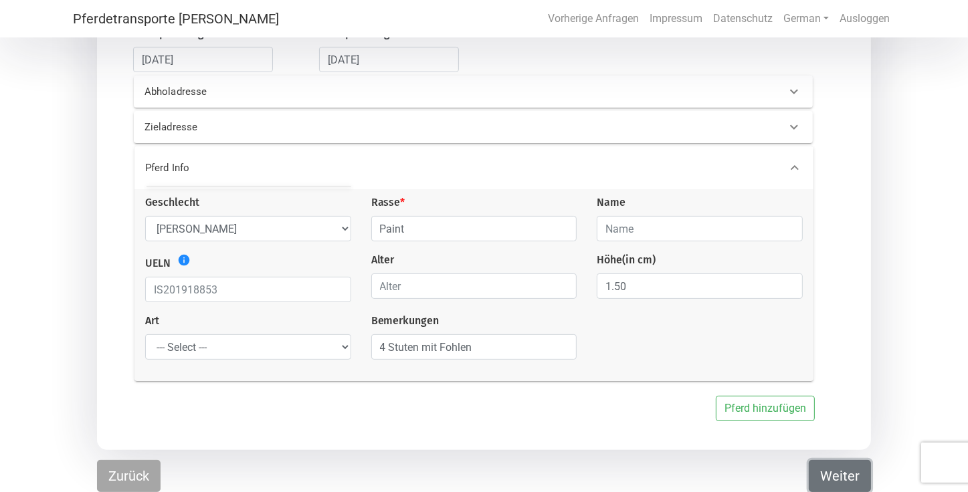
click at [840, 473] on button "Weiter" at bounding box center [839, 476] width 62 height 32
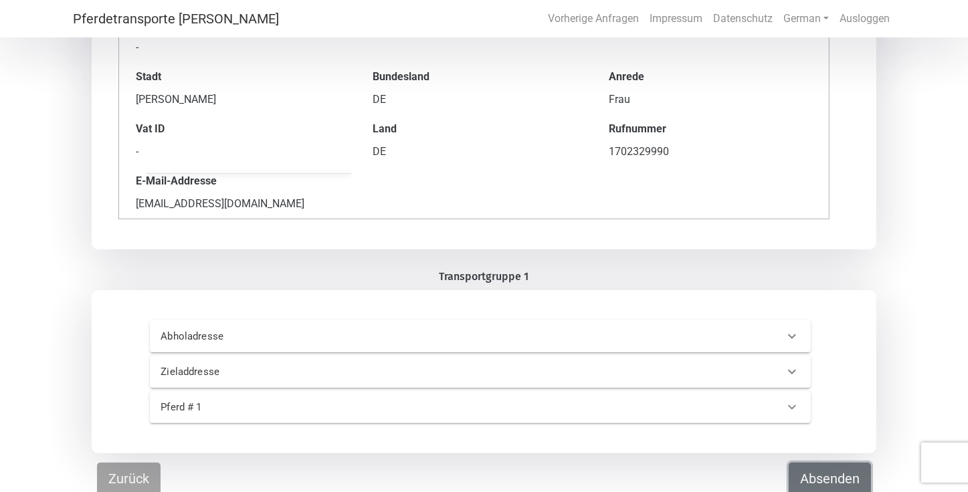
scroll to position [213, 0]
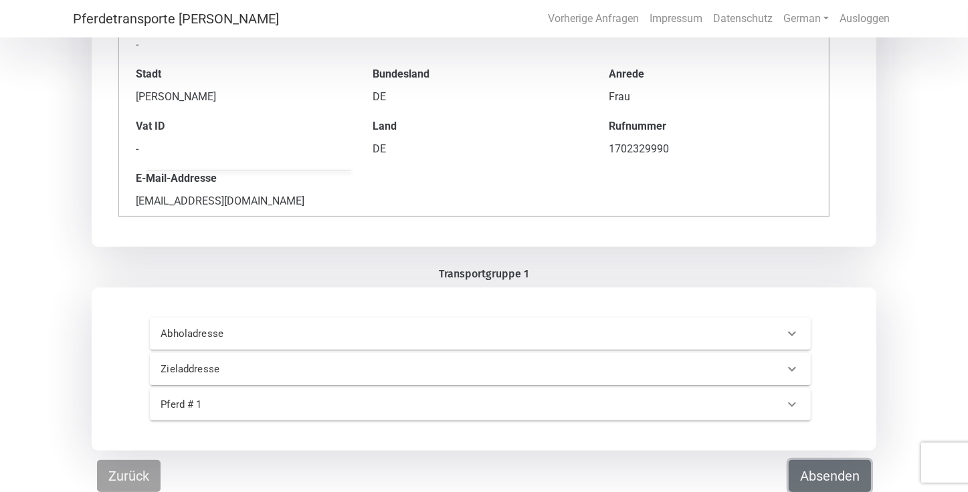
click at [826, 475] on button "Absenden" at bounding box center [829, 476] width 82 height 32
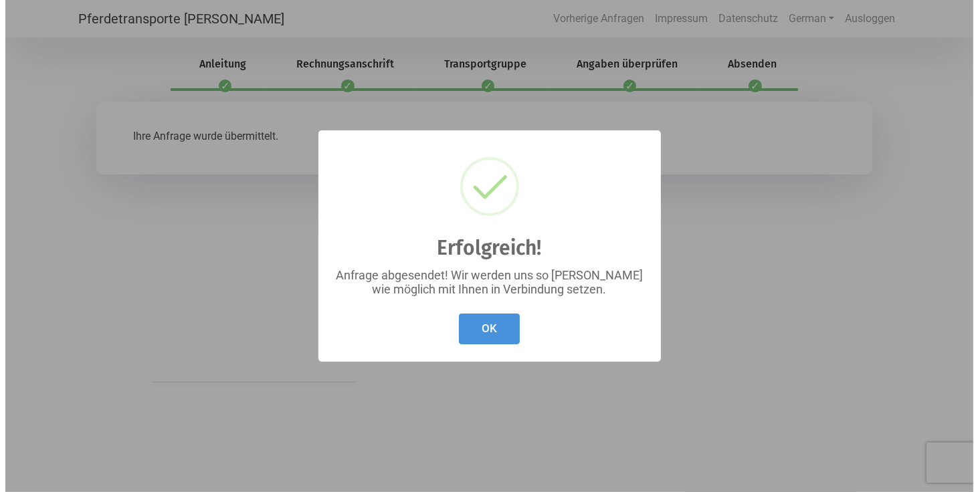
scroll to position [0, 0]
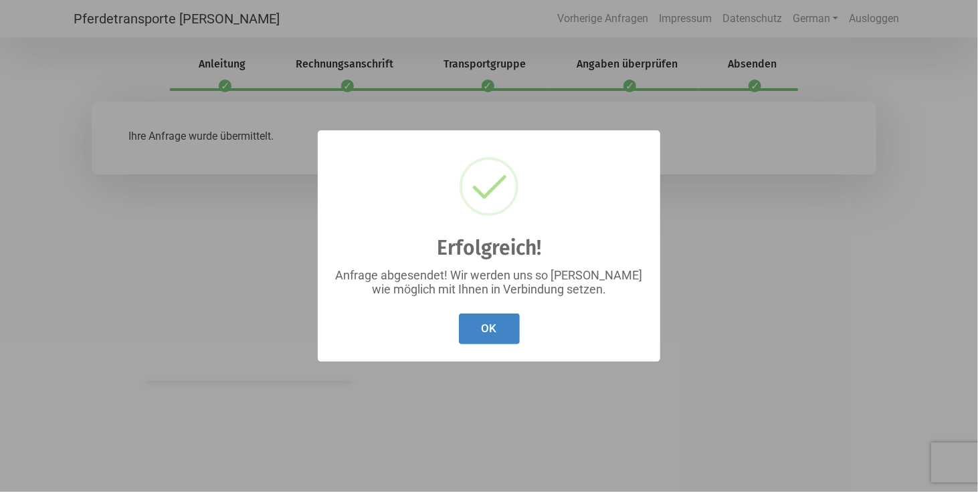
click at [492, 324] on button "OK" at bounding box center [489, 329] width 61 height 31
